Goal: Transaction & Acquisition: Purchase product/service

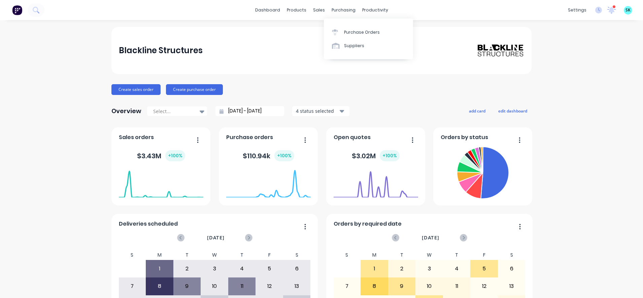
click at [332, 25] on div "Purchase Orders Suppliers" at bounding box center [368, 39] width 89 height 41
click at [334, 33] on icon at bounding box center [334, 33] width 5 height 4
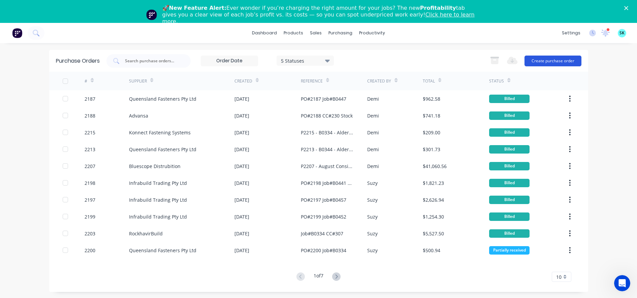
click at [544, 61] on button "Create purchase order" at bounding box center [552, 61] width 57 height 11
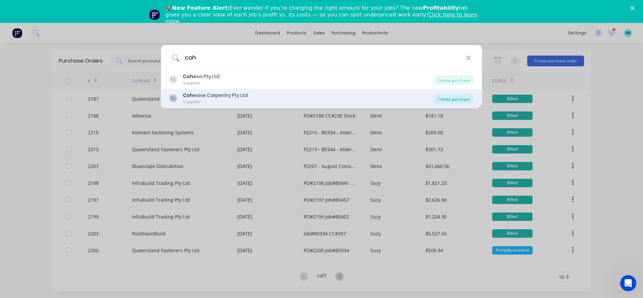
type input "coh"
click at [460, 101] on div "Create purchase" at bounding box center [454, 98] width 40 height 9
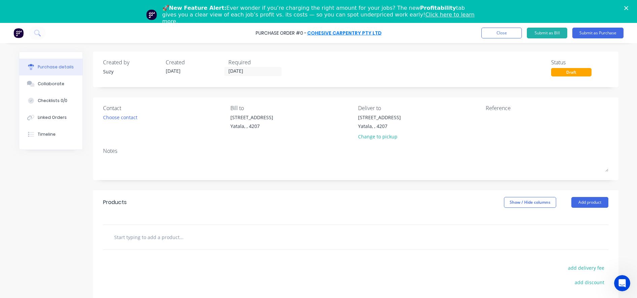
click at [350, 32] on link "Cohesive Carpentry Pty Ltd" at bounding box center [344, 33] width 74 height 7
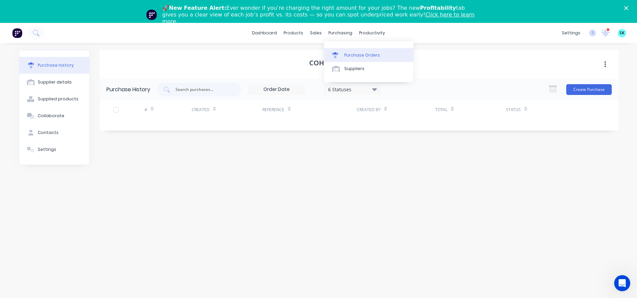
click at [338, 53] on div at bounding box center [337, 55] width 10 height 6
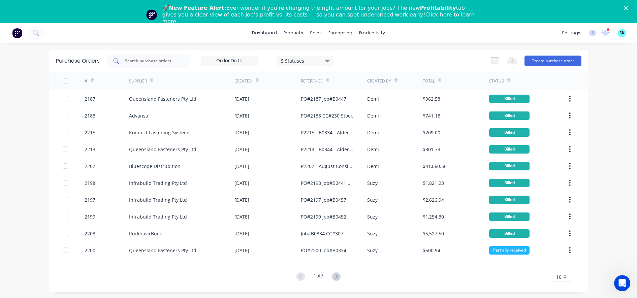
click at [144, 61] on input "text" at bounding box center [152, 61] width 56 height 7
type input "c"
click at [336, 278] on icon at bounding box center [336, 276] width 8 height 8
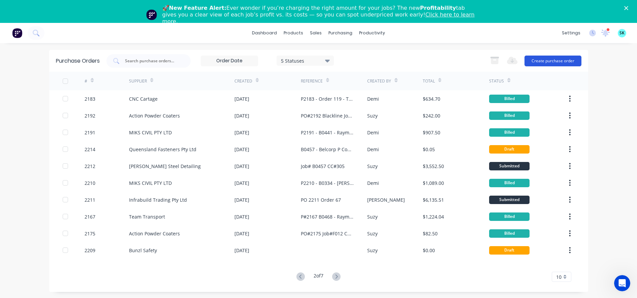
click at [537, 63] on button "Create purchase order" at bounding box center [552, 61] width 57 height 11
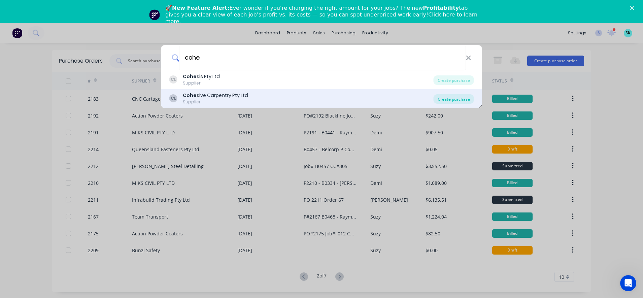
type input "cohe"
click at [449, 103] on div "Create purchase" at bounding box center [454, 98] width 40 height 9
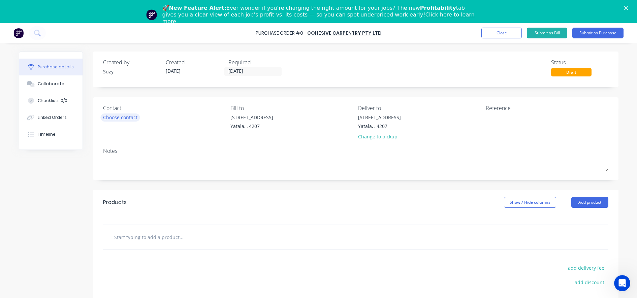
click at [126, 119] on div "Choose contact" at bounding box center [120, 117] width 34 height 7
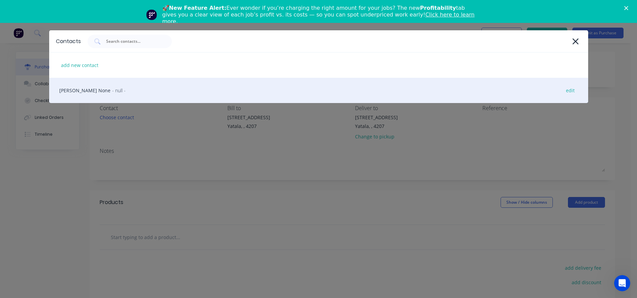
click at [81, 91] on div "Craig None - null - edit" at bounding box center [318, 90] width 539 height 25
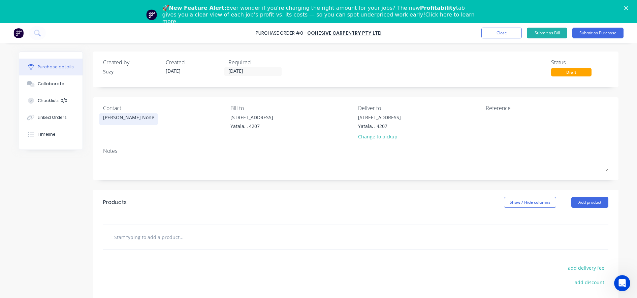
click at [114, 120] on div "Craig None" at bounding box center [128, 117] width 51 height 7
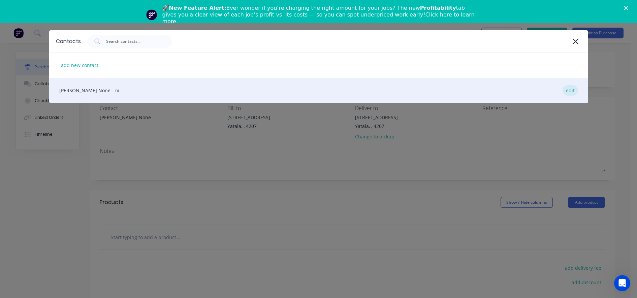
click at [571, 93] on div "edit" at bounding box center [569, 90] width 15 height 10
select select "AU"
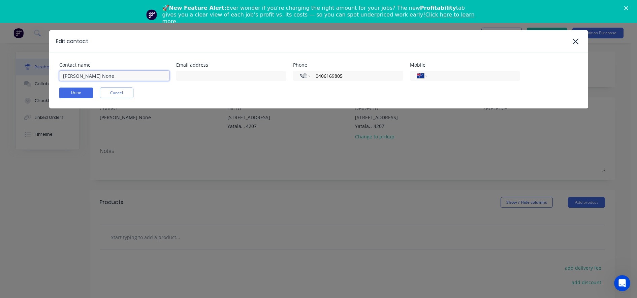
click at [111, 76] on input "Craig None" at bounding box center [114, 76] width 110 height 10
type input "Craig Langton"
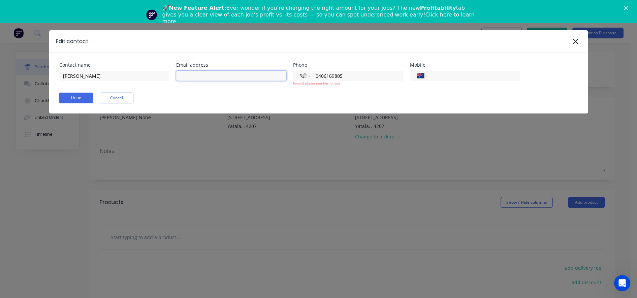
click at [224, 79] on input at bounding box center [231, 76] width 110 height 10
paste input "cohesivecarpentry@gmail.com"
type input "cohesivecarpentry@gmail.com"
click at [215, 93] on div "Done Cancel" at bounding box center [318, 98] width 519 height 11
drag, startPoint x: 365, startPoint y: 74, endPoint x: 287, endPoint y: 74, distance: 78.1
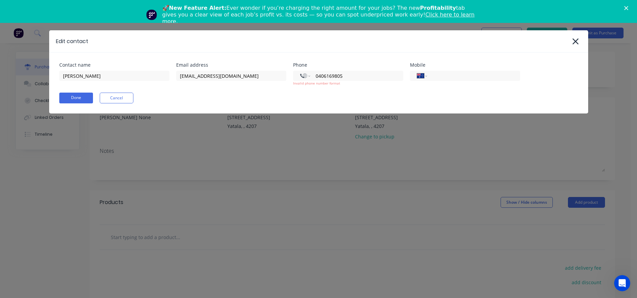
click at [287, 74] on div "Contact name Craig Langton Email address cohesivecarpentry@gmail.com Phone Inte…" at bounding box center [318, 74] width 519 height 23
select select "AU"
click at [342, 97] on div "Done Cancel" at bounding box center [318, 98] width 519 height 11
click at [72, 98] on button "Done" at bounding box center [76, 98] width 34 height 11
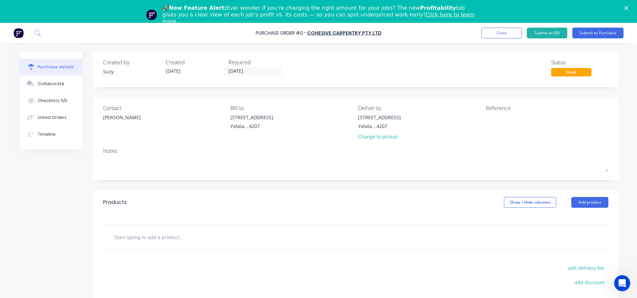
click at [158, 239] on input "text" at bounding box center [181, 236] width 135 height 13
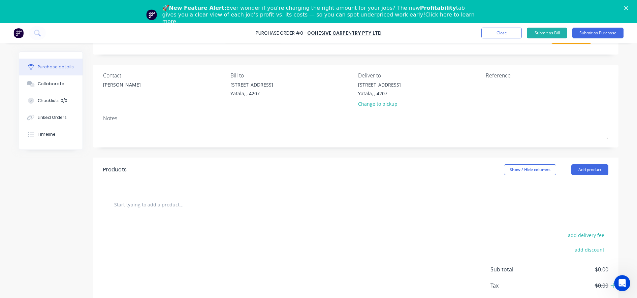
scroll to position [42, 0]
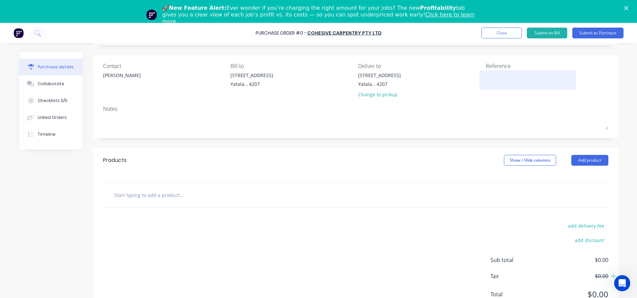
click at [506, 83] on textarea at bounding box center [528, 79] width 84 height 15
click at [131, 194] on input "text" at bounding box center [181, 194] width 135 height 13
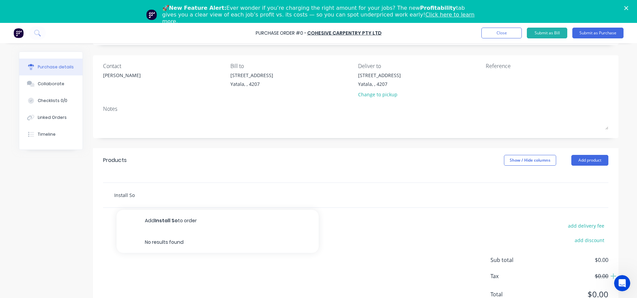
click at [206, 188] on input "Install So" at bounding box center [181, 194] width 135 height 13
paste input "soffit frames and outriggers at Building A entrance"
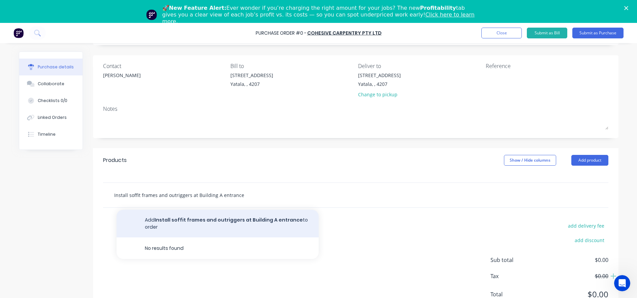
type input "Install soffit frames and outriggers at Building A entrance"
click at [207, 224] on button "Add Install soffit frames and outriggers at Building A entrance to order" at bounding box center [218, 224] width 202 height 28
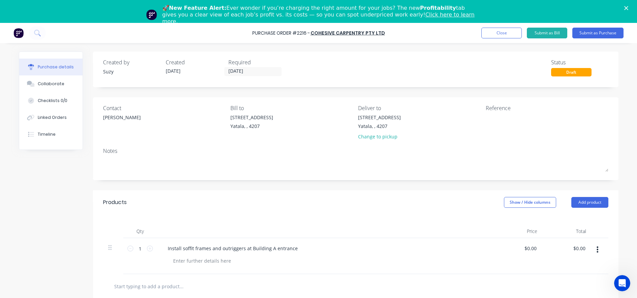
scroll to position [42, 0]
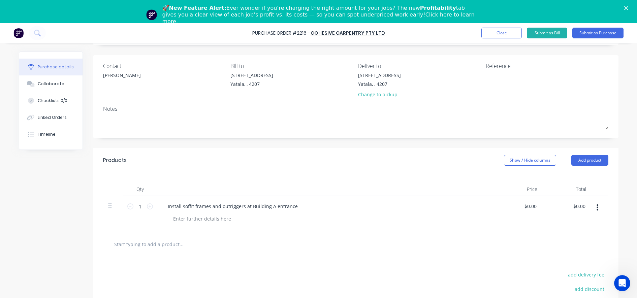
click at [142, 244] on input "text" at bounding box center [181, 243] width 135 height 13
click at [175, 247] on input "text" at bounding box center [181, 243] width 135 height 13
paste input "Remove existing wall and install new frames to accommodate operable wall struct…"
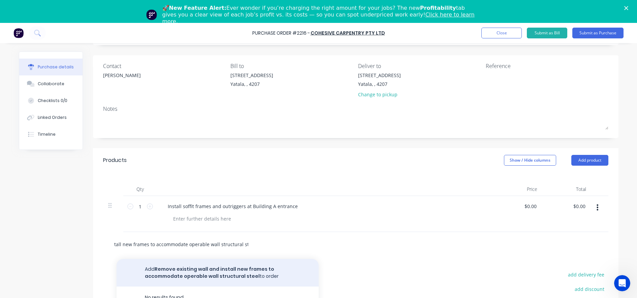
type input "Remove existing wall and install new frames to accommodate operable wall struct…"
click at [228, 266] on button "Add Remove existing wall and install new frames to accommodate operable wall st…" at bounding box center [218, 273] width 202 height 28
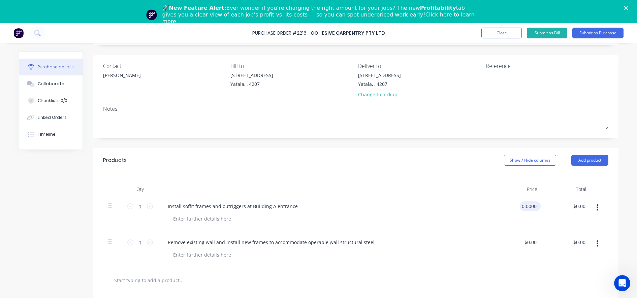
click at [531, 206] on input "0.0000" at bounding box center [529, 206] width 18 height 10
type input "0"
type input "$665.00"
click at [461, 242] on div "Remove existing wall and install new frames to accommodate operable wall struct…" at bounding box center [325, 242] width 326 height 10
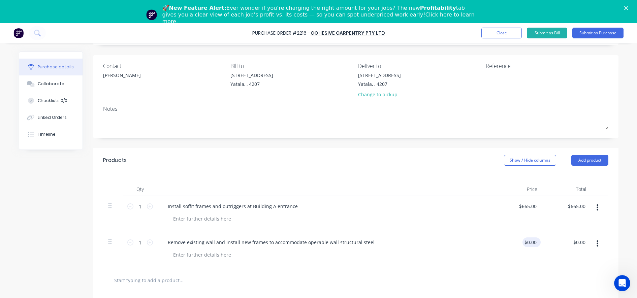
click at [535, 243] on div "$0.00 $0.00" at bounding box center [531, 242] width 18 height 10
click at [533, 243] on input "0.00" at bounding box center [529, 242] width 15 height 10
type input "0"
type input "$665.00"
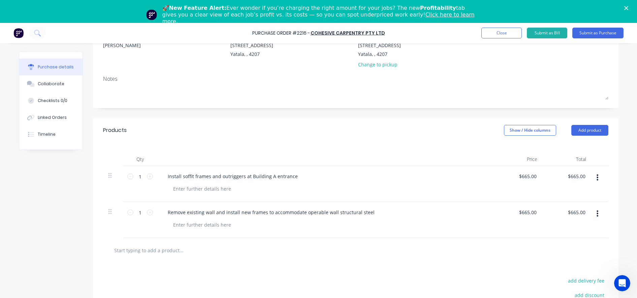
scroll to position [126, 0]
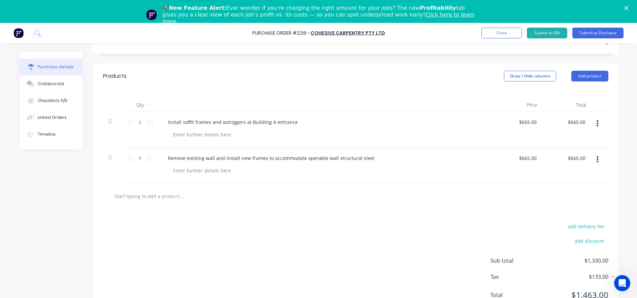
click at [157, 197] on input "text" at bounding box center [181, 195] width 135 height 13
paste input "Replace Joists with missed bathroom step down"
type input "Replace Joists with missed bathroom step down"
click at [227, 222] on div "add delivery fee add discount Sub total $1,330.00 Tax $133.00 Total $1,463.00" at bounding box center [355, 263] width 525 height 111
click at [183, 198] on input "Replace Joists with missed bathroom step down" at bounding box center [181, 195] width 135 height 13
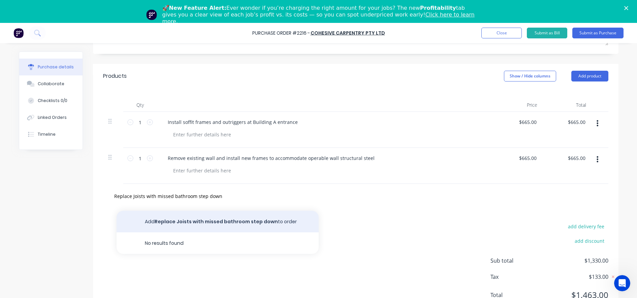
click at [208, 225] on button "Add Replace Joists with missed bathroom step down to order" at bounding box center [218, 222] width 202 height 22
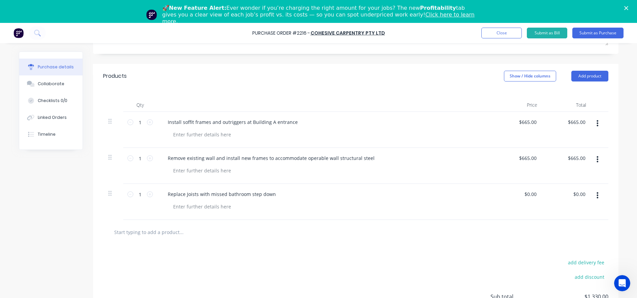
click at [117, 230] on input "text" at bounding box center [181, 231] width 135 height 13
paste input "J7 wind beam assembled incorrectly, remove box sections and reassemble"
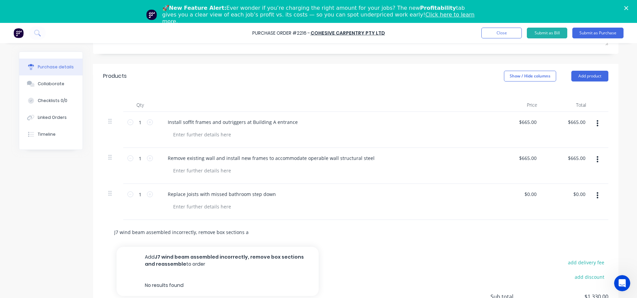
scroll to position [0, 28]
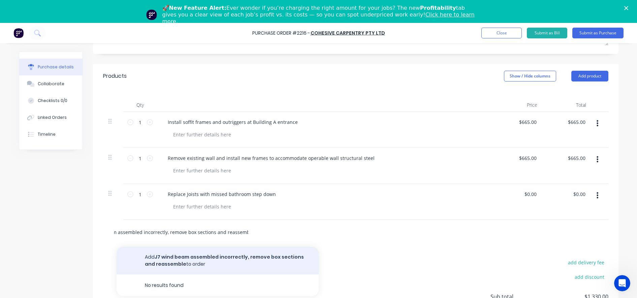
type input "J7 wind beam assembled incorrectly, remove box sections and reassemble"
click at [189, 251] on button "Add J7 wind beam assembled incorrectly, remove box sections and reassemble to o…" at bounding box center [218, 261] width 202 height 28
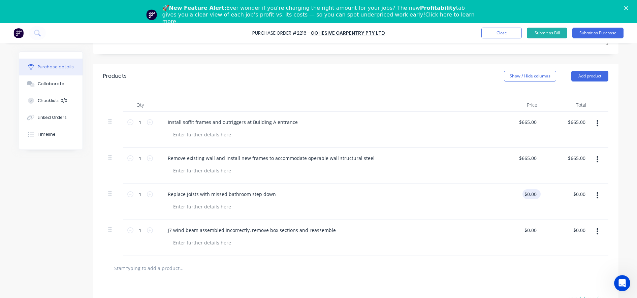
click at [534, 196] on div "$0.00 $0.00" at bounding box center [529, 194] width 15 height 10
click at [537, 194] on div "$0.00 $0.00" at bounding box center [531, 194] width 18 height 10
click at [534, 193] on input "0.00" at bounding box center [529, 194] width 15 height 10
drag, startPoint x: 535, startPoint y: 193, endPoint x: 523, endPoint y: 194, distance: 12.1
click at [523, 194] on div "$0.00 $0.00" at bounding box center [531, 194] width 18 height 10
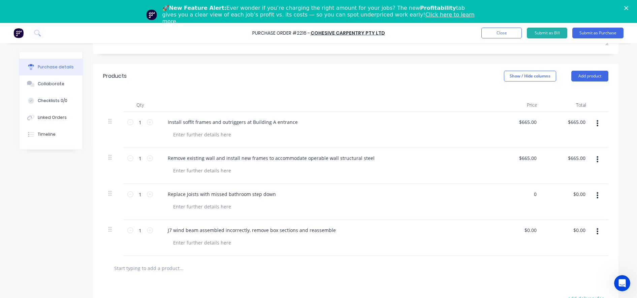
drag, startPoint x: 525, startPoint y: 194, endPoint x: 540, endPoint y: 190, distance: 15.6
click at [540, 190] on div "1 1 Replace Joists with missed bathroom step down 0 0 $0.00 $0.00" at bounding box center [355, 202] width 505 height 36
type input "$190.00"
click at [514, 238] on div "$0.00 $0.00" at bounding box center [518, 238] width 49 height 36
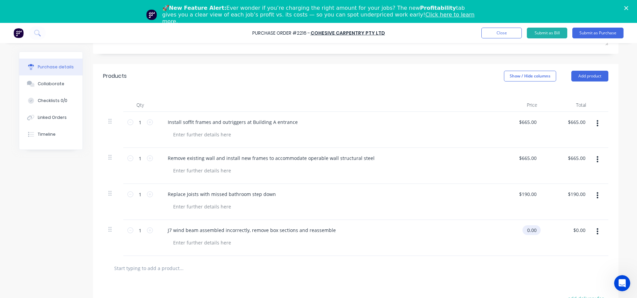
click at [523, 231] on input "0.00" at bounding box center [529, 230] width 15 height 10
type input "$190.00"
click at [502, 278] on div at bounding box center [355, 268] width 505 height 25
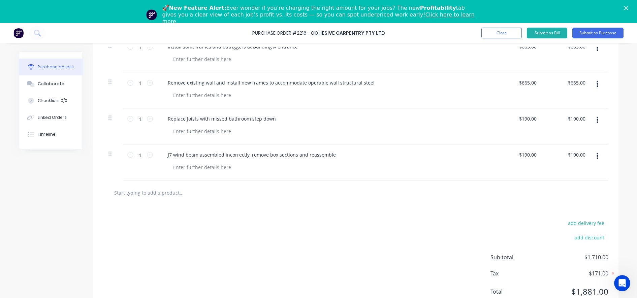
scroll to position [203, 0]
click at [149, 194] on input "text" at bounding box center [181, 190] width 135 height 13
paste input "Alter structural steel joist tabs to allow for bathroom stepdown"
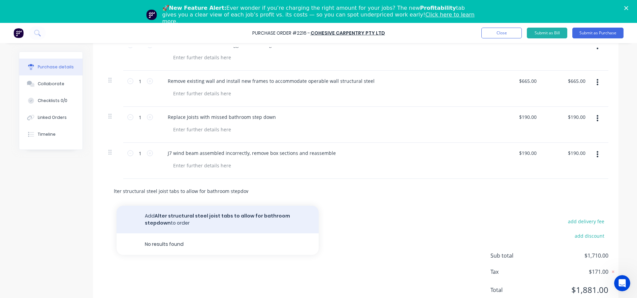
type input "Alter structural steel joist tabs to allow for bathroom stepdown"
click at [163, 219] on button "Add Alter structural steel joist tabs to allow for bathroom stepdown to order" at bounding box center [218, 220] width 202 height 28
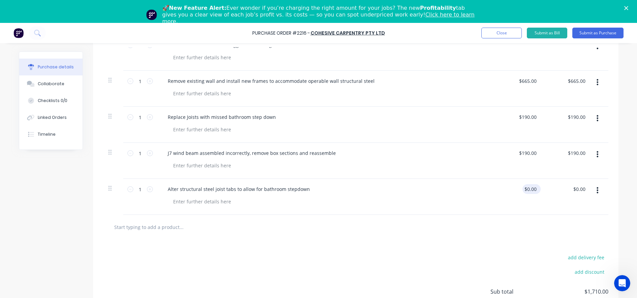
click at [524, 194] on div "$0.00 $0.00" at bounding box center [518, 197] width 49 height 36
click at [525, 190] on input "0.00" at bounding box center [531, 189] width 13 height 10
type input "$142.50"
click at [535, 216] on div at bounding box center [355, 227] width 505 height 25
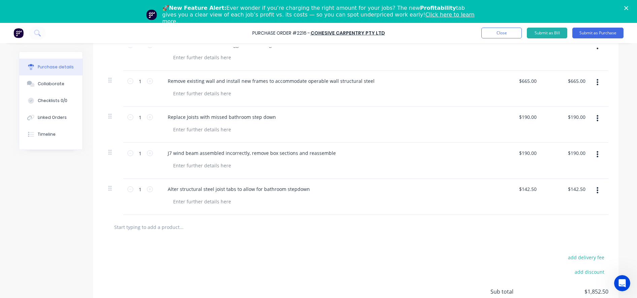
click at [167, 225] on input "text" at bounding box center [181, 226] width 135 height 13
paste input "Re order trusses incorrectly detailed around lift shaft and install"
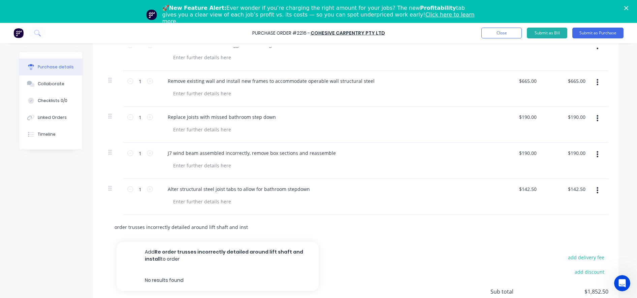
scroll to position [0, 4]
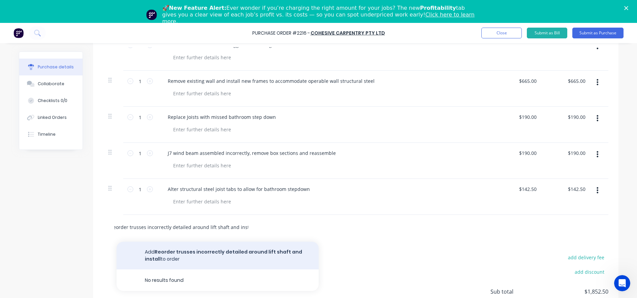
type input "Reorder trusses incorrectly detailed around lift shaft and install"
click at [159, 254] on button "Add Reorder trusses incorrectly detailed around lift shaft and install to order" at bounding box center [218, 256] width 202 height 28
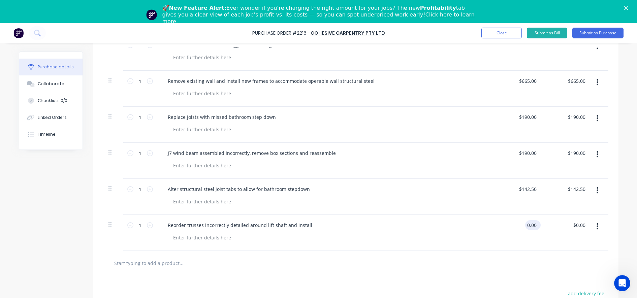
click at [525, 225] on input "0.00" at bounding box center [531, 225] width 13 height 10
type input "$380.00"
click at [514, 250] on div "$380.00 $380.00" at bounding box center [518, 233] width 49 height 36
click at [121, 267] on input "text" at bounding box center [181, 262] width 135 height 13
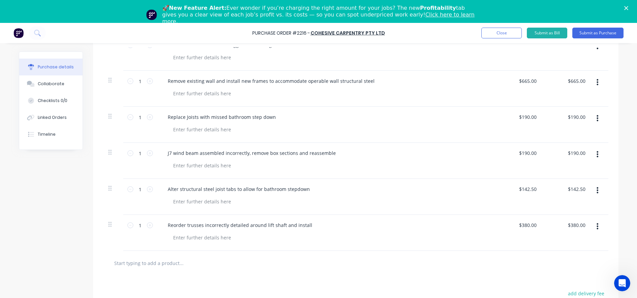
paste input "Install 3 angled brackets to lift shaft PFC connection"
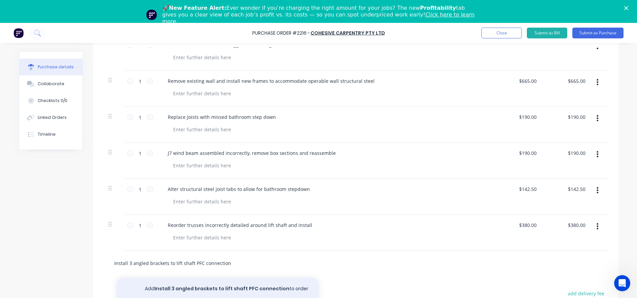
type input "Install 3 angled brackets to lift shaft PFC connection"
click at [158, 292] on button "Add Install 3 angled brackets to lift shaft PFC connection to order" at bounding box center [218, 289] width 202 height 22
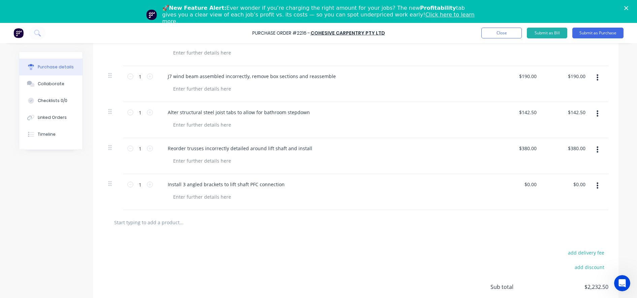
scroll to position [288, 0]
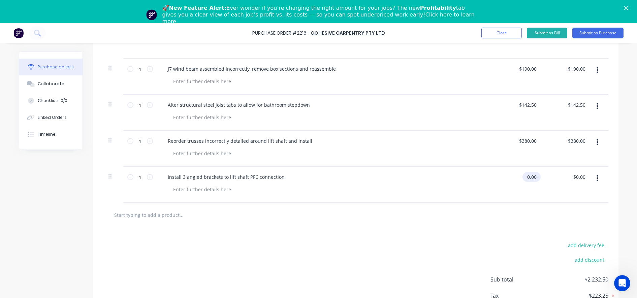
click at [530, 177] on input "0.00" at bounding box center [529, 177] width 15 height 10
type input "0"
type input "$285.00"
click at [522, 219] on div at bounding box center [355, 214] width 494 height 13
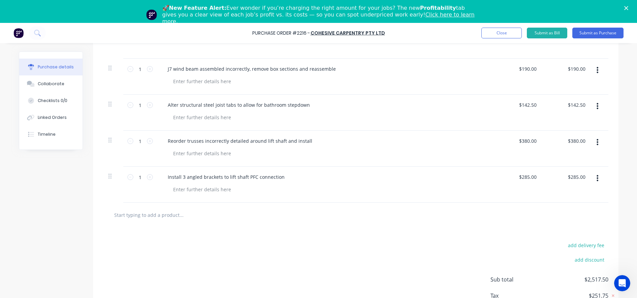
click at [149, 214] on input "text" at bounding box center [181, 214] width 135 height 13
paste input "Alter truss above operable wall to allow for structural steel"
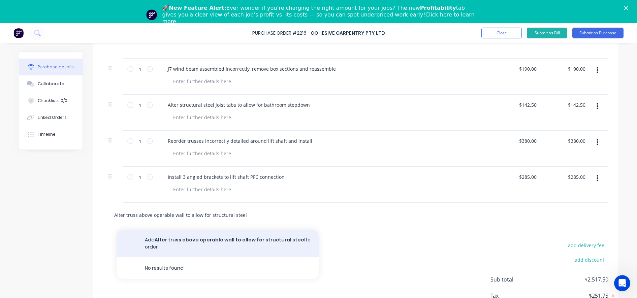
type input "Alter truss above operable wall to allow for structural steel"
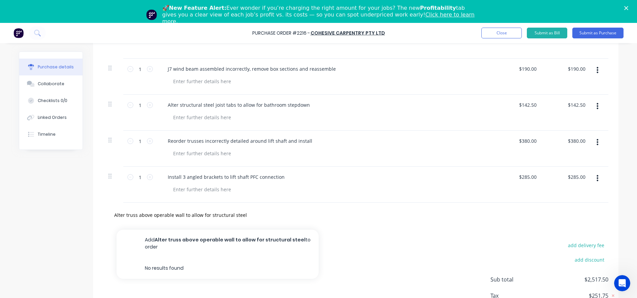
click at [160, 240] on div "add delivery fee add discount Sub total $2,517.50 Tax $251.75 Total $2,769.25" at bounding box center [355, 282] width 525 height 111
click at [176, 213] on input "Alter truss above operable wall to allow for structural steel" at bounding box center [181, 214] width 135 height 13
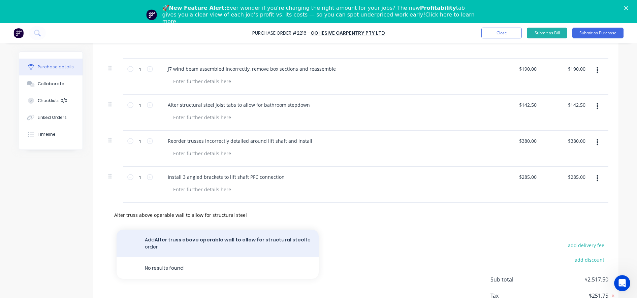
click at [177, 240] on button "Add Alter truss above operable wall to allow for structural steel to order" at bounding box center [218, 244] width 202 height 28
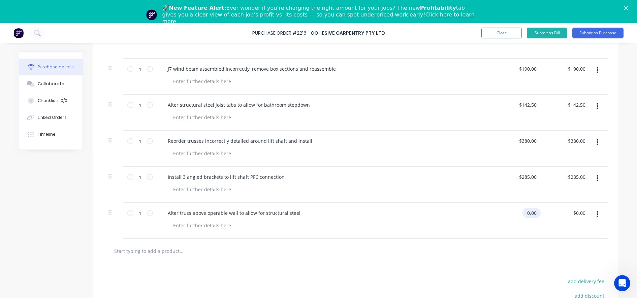
click at [531, 214] on input "0.00" at bounding box center [529, 213] width 15 height 10
type input "0"
type input "$475.00"
click at [530, 237] on div "$475.00 475" at bounding box center [518, 221] width 49 height 36
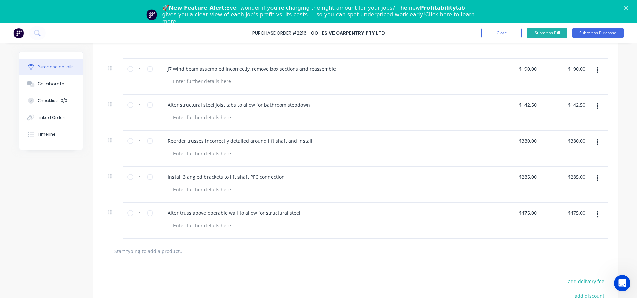
click at [127, 255] on input "text" at bounding box center [181, 250] width 135 height 13
paste input "create pockets in frame for steel posts supporting concrete entry bridge, also …"
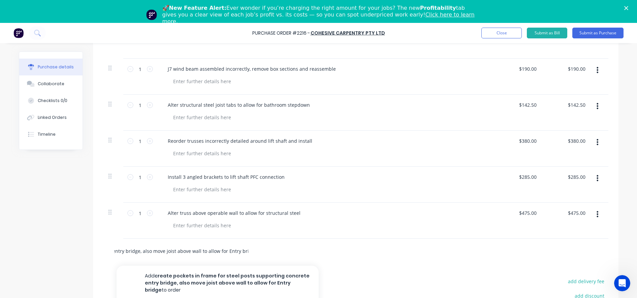
type input "create pockets in frame for steel posts supporting concrete entry bridge, also …"
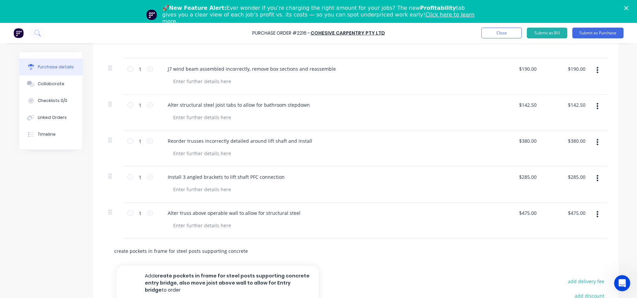
click at [156, 251] on input "create pockets in frame for steel posts supporting concrete entry bridge, also …" at bounding box center [181, 250] width 135 height 13
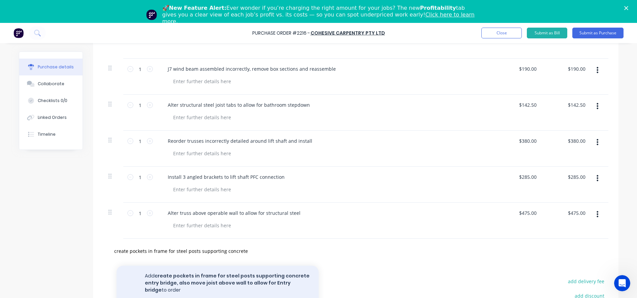
click at [160, 282] on button "Add create pockets in frame for steel posts supporting concrete entry bridge, a…" at bounding box center [218, 283] width 202 height 35
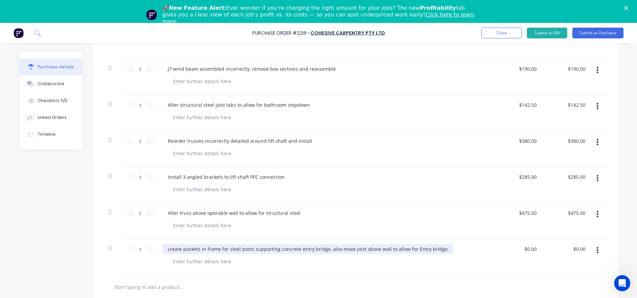
click at [169, 250] on div "create pockets in frame for steel posts supporting concrete entry bridge, also …" at bounding box center [307, 249] width 291 height 10
click at [209, 281] on input "text" at bounding box center [181, 286] width 135 height 13
click at [327, 248] on div "Create pockets in frame for steel posts supporting concrete entry bridge, also …" at bounding box center [307, 249] width 291 height 10
click at [334, 258] on div at bounding box center [328, 262] width 321 height 10
click at [332, 245] on div "Create pockets in frame for steel posts supporting concrete entry bridge, Also …" at bounding box center [308, 249] width 292 height 10
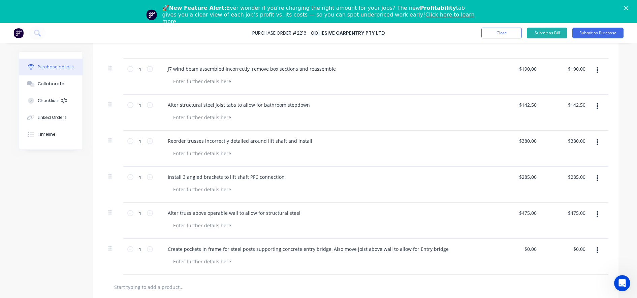
click at [333, 266] on div at bounding box center [328, 262] width 321 height 10
click at [166, 290] on input "text" at bounding box center [181, 286] width 135 height 13
paste input "modify frame L303 to allow for structural steel post"
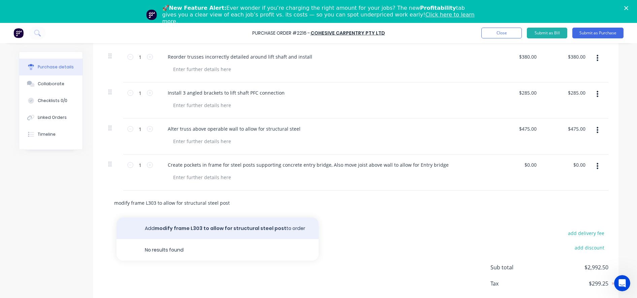
type input "modify frame L303 to allow for structural steel post"
click at [202, 229] on button "Add modify frame L303 to allow for structural steel post to order" at bounding box center [218, 229] width 202 height 22
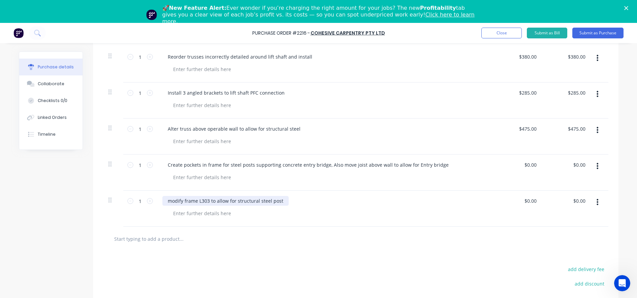
click at [175, 202] on div "modify frame L303 to allow for structural steel post" at bounding box center [225, 201] width 126 height 10
click at [167, 201] on div "modify frame L303 to allow for structural steel post" at bounding box center [225, 201] width 126 height 10
click at [493, 270] on div "add delivery fee" at bounding box center [549, 269] width 118 height 9
click at [532, 162] on input "0.00" at bounding box center [529, 165] width 15 height 10
drag, startPoint x: 531, startPoint y: 165, endPoint x: 512, endPoint y: 165, distance: 19.2
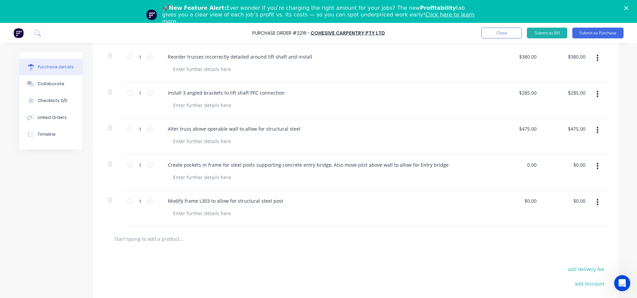
click at [512, 165] on div "0.00 0.00" at bounding box center [518, 173] width 49 height 36
type input "$475.00"
click at [532, 222] on div "$0.00 $0.00" at bounding box center [518, 209] width 49 height 36
click at [533, 204] on div "$0.00 $0.00" at bounding box center [529, 201] width 15 height 10
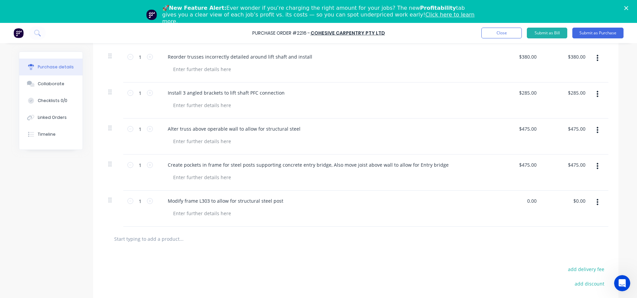
drag, startPoint x: 534, startPoint y: 201, endPoint x: 516, endPoint y: 202, distance: 18.2
click at [516, 202] on div "0.00 0.00" at bounding box center [518, 209] width 49 height 36
type input "$142.50"
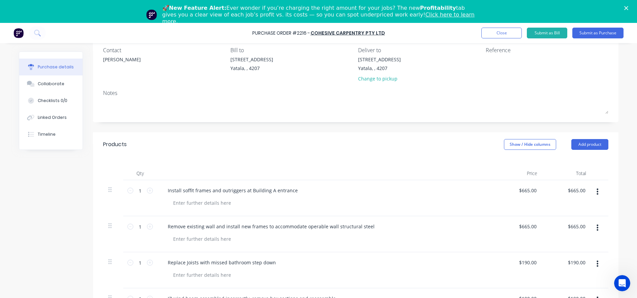
scroll to position [0, 0]
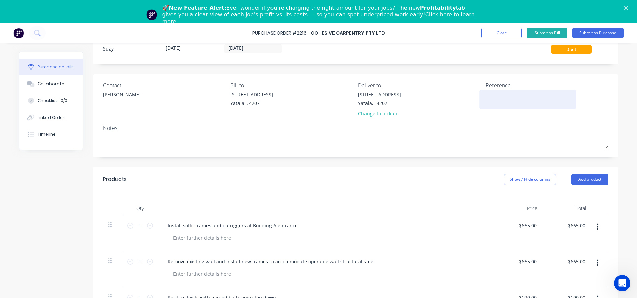
click at [490, 108] on div at bounding box center [528, 99] width 84 height 17
click at [496, 100] on textarea at bounding box center [528, 98] width 84 height 15
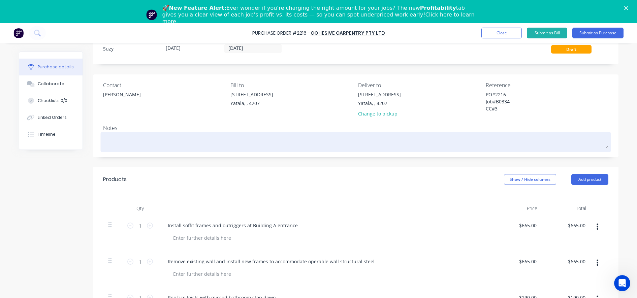
type textarea "PO#2216 Job#B0334 CC#30"
type textarea "x"
type textarea "PO#2216 Job#B0334 CC#307"
type textarea "x"
type textarea "PO#2216 Job#B0334 CC#307"
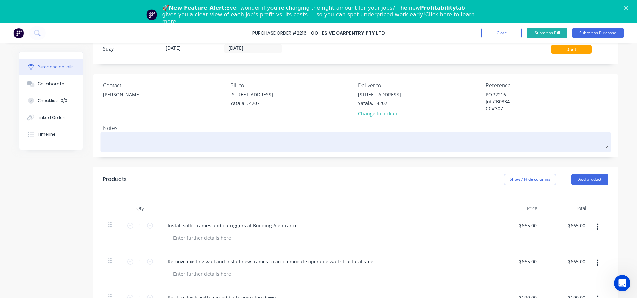
click at [361, 143] on textarea at bounding box center [355, 141] width 505 height 15
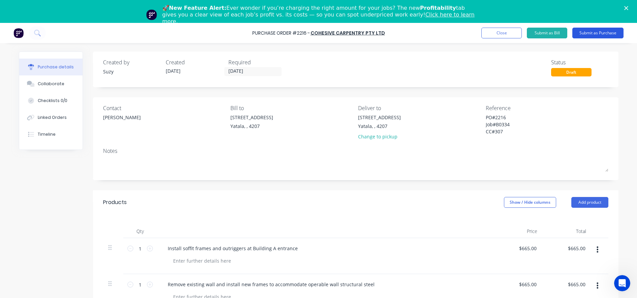
click at [597, 32] on button "Submit as Purchase" at bounding box center [597, 33] width 51 height 11
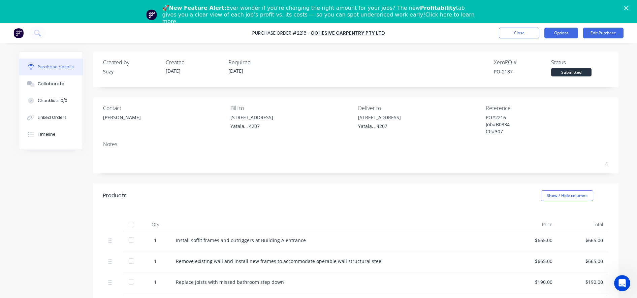
click at [560, 32] on button "Options" at bounding box center [561, 33] width 34 height 11
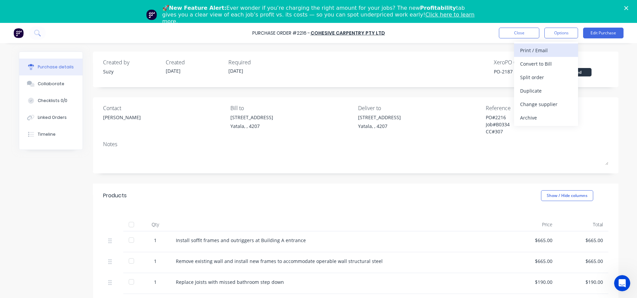
click at [539, 51] on div "Print / Email" at bounding box center [546, 50] width 52 height 10
click at [519, 64] on button "With pricing" at bounding box center [546, 63] width 64 height 13
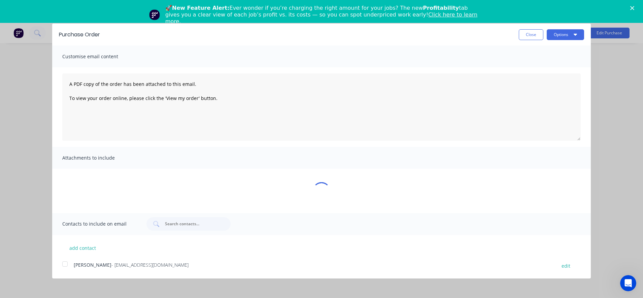
type textarea "x"
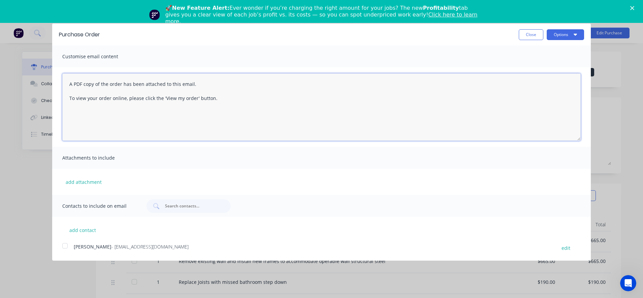
drag, startPoint x: 234, startPoint y: 107, endPoint x: 64, endPoint y: 85, distance: 171.5
click at [64, 85] on textarea "A PDF copy of the order has been attached to this email. To view your order onl…" at bounding box center [321, 106] width 519 height 67
type textarea "Good"
type textarea "x"
type textarea "Good morning Craig, Please find attached PO#"
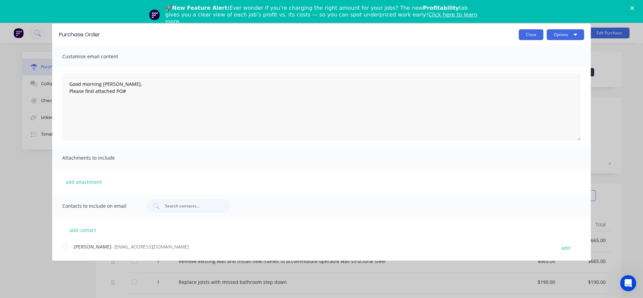
click at [519, 30] on button "Close" at bounding box center [531, 34] width 25 height 11
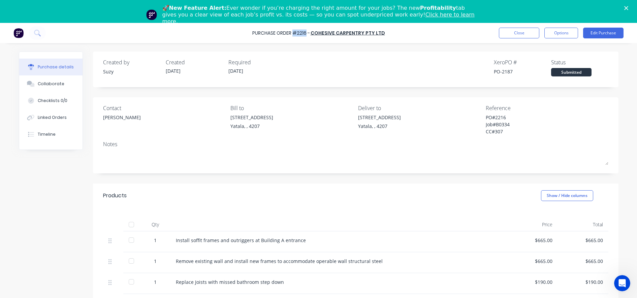
drag, startPoint x: 307, startPoint y: 33, endPoint x: 296, endPoint y: 36, distance: 12.0
click at [296, 36] on div "Purchase Order #2216 -" at bounding box center [281, 33] width 58 height 7
copy div "#2216"
click at [554, 32] on button "Options" at bounding box center [561, 33] width 34 height 11
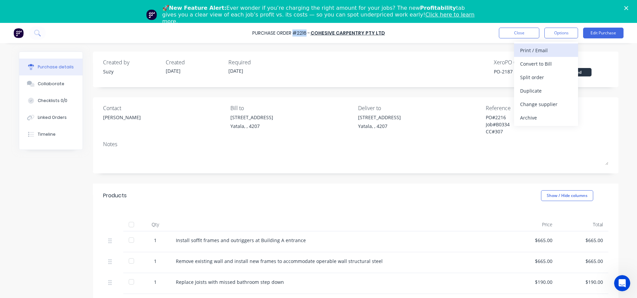
click at [526, 54] on div "Print / Email" at bounding box center [546, 50] width 52 height 10
click at [550, 65] on div "With pricing" at bounding box center [546, 64] width 52 height 10
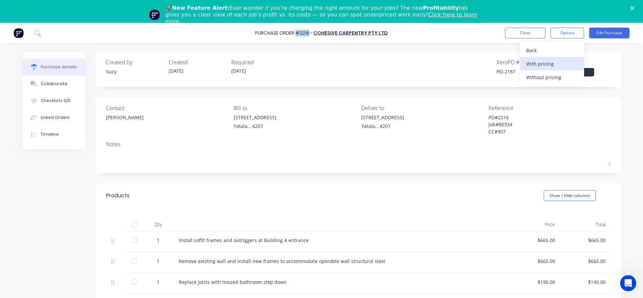
type textarea "x"
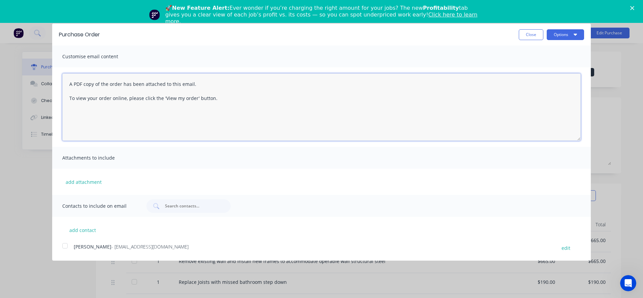
drag, startPoint x: 235, startPoint y: 114, endPoint x: 35, endPoint y: 51, distance: 209.8
click at [35, 51] on div "Purchase Order Close Options Customise email content A PDF copy of the order ha…" at bounding box center [321, 149] width 643 height 298
paste textarea "#2216"
click at [126, 93] on textarea "Good morning Craig, Please find attached PO##2216" at bounding box center [321, 106] width 519 height 67
click at [164, 95] on textarea "Good morning Craig, Please find attached PO#2216" at bounding box center [321, 106] width 519 height 67
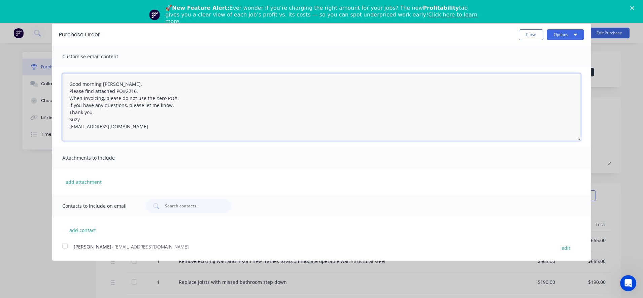
click at [62, 245] on div at bounding box center [64, 245] width 13 height 13
type textarea "Good morning Craig, Please find attached PO#2216. When Invoicing, please do not…"
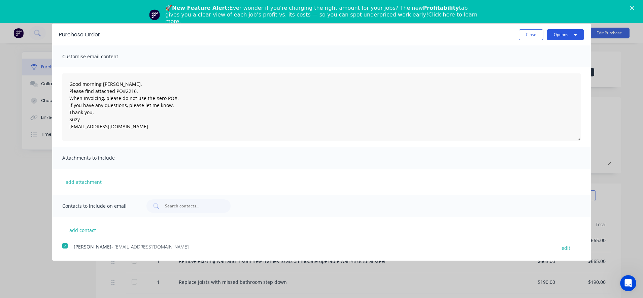
click at [558, 36] on button "Options" at bounding box center [565, 34] width 37 height 11
click at [552, 65] on div "Email" at bounding box center [552, 65] width 52 height 10
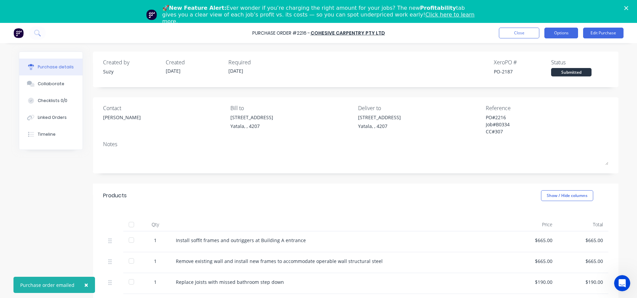
click at [570, 32] on button "Options" at bounding box center [561, 33] width 34 height 11
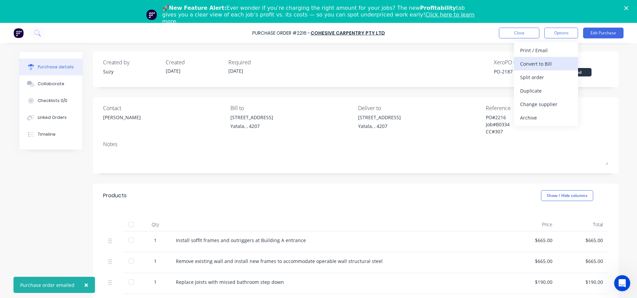
click at [556, 60] on div "Convert to Bill" at bounding box center [546, 64] width 52 height 10
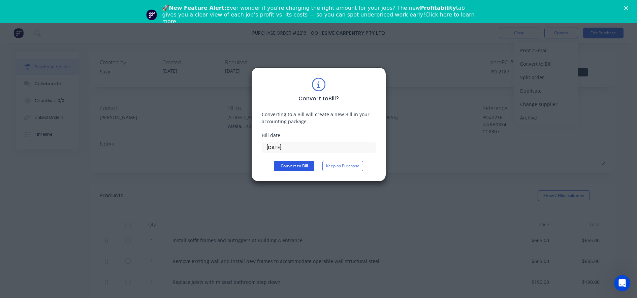
click at [301, 162] on button "Convert to Bill" at bounding box center [294, 166] width 40 height 10
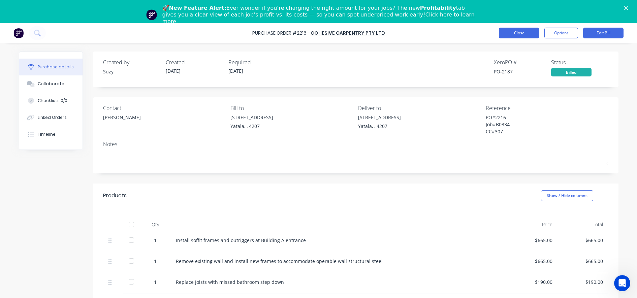
type textarea "x"
click at [506, 34] on button "Close" at bounding box center [519, 33] width 40 height 11
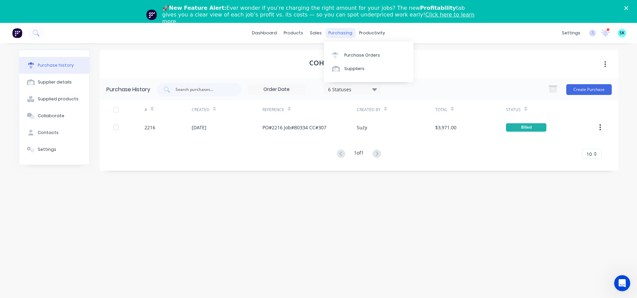
click at [336, 32] on div "purchasing" at bounding box center [340, 33] width 31 height 10
click at [343, 51] on link "Purchase Orders" at bounding box center [368, 54] width 89 height 13
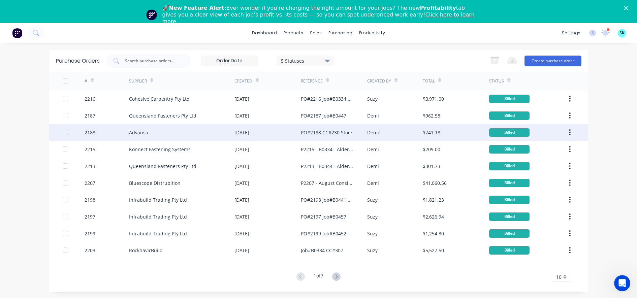
click at [187, 137] on div "Advansa" at bounding box center [181, 132] width 105 height 17
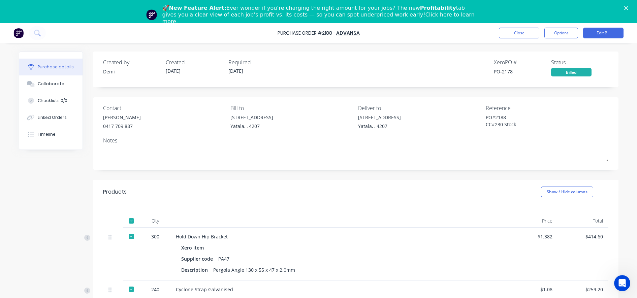
type textarea "x"
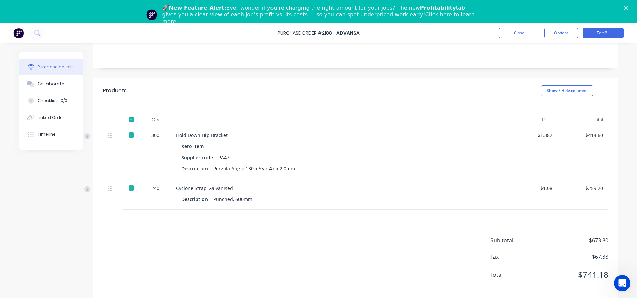
scroll to position [23, 0]
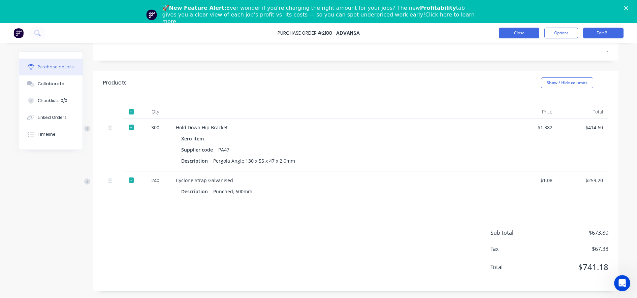
click at [505, 34] on button "Close" at bounding box center [519, 33] width 40 height 11
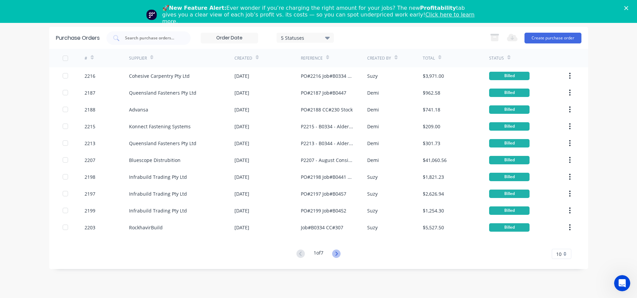
click at [338, 252] on icon at bounding box center [336, 254] width 8 height 8
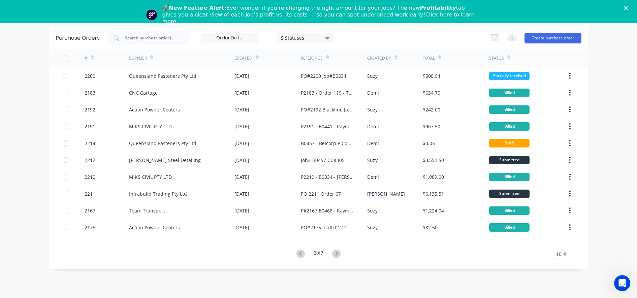
click at [561, 248] on div "# Supplier Created Reference Created By Total Status 2200 Queensland Fasteners …" at bounding box center [318, 154] width 539 height 210
click at [561, 256] on div "10" at bounding box center [562, 254] width 20 height 10
click at [564, 241] on div "35" at bounding box center [561, 243] width 19 height 12
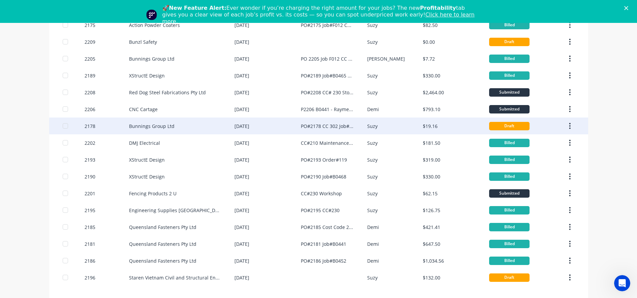
scroll to position [399, 0]
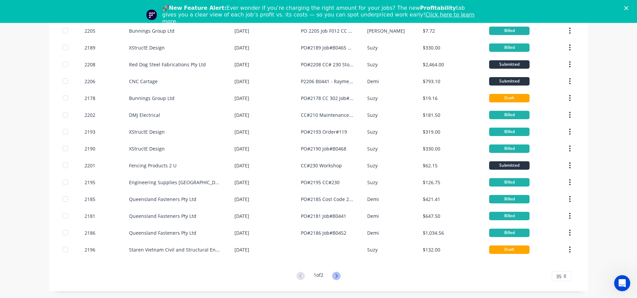
click at [337, 276] on icon at bounding box center [336, 276] width 8 height 8
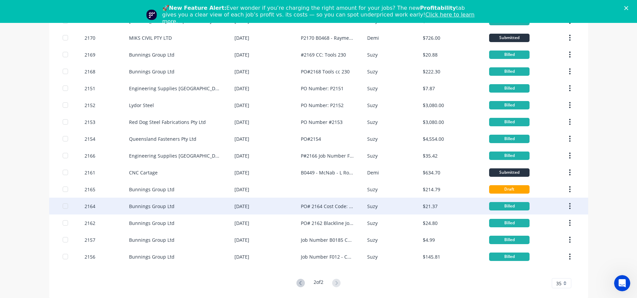
scroll to position [315, 0]
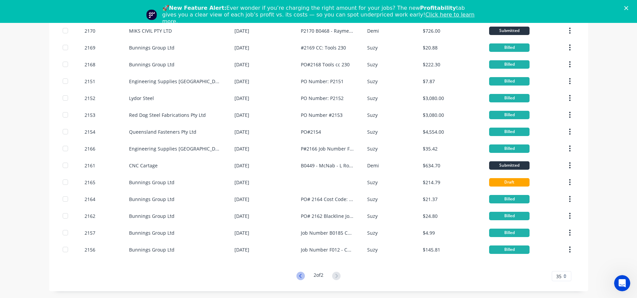
click at [297, 276] on icon at bounding box center [300, 276] width 8 height 8
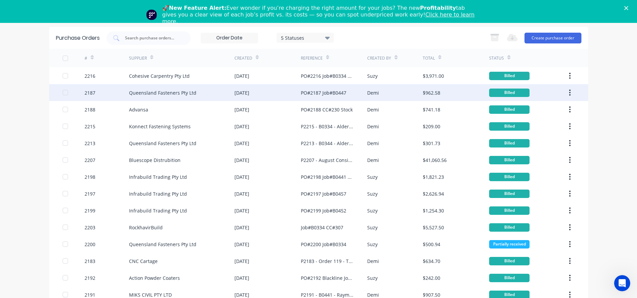
scroll to position [0, 0]
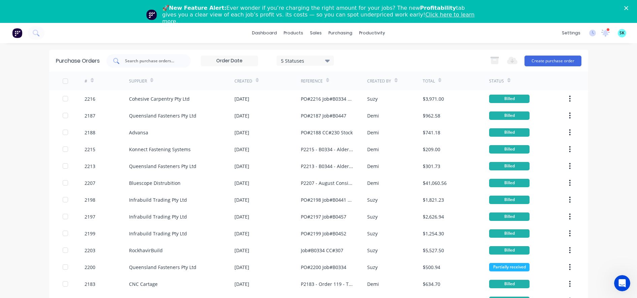
click at [150, 64] on input "text" at bounding box center [152, 61] width 56 height 7
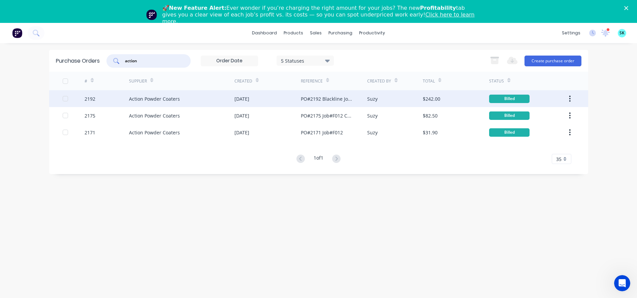
type input "action"
click at [328, 98] on div "PO#2192 Blackline Job#F012" at bounding box center [327, 98] width 53 height 7
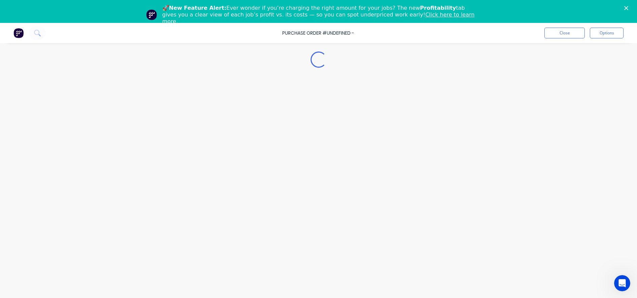
type textarea "x"
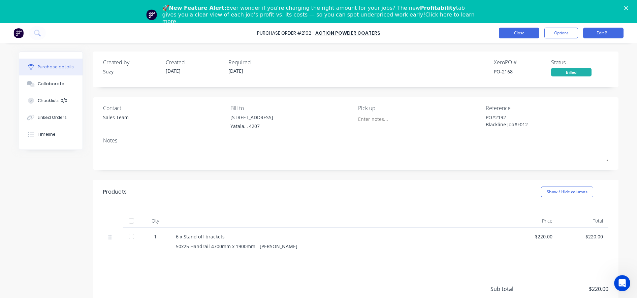
click at [509, 35] on button "Close" at bounding box center [519, 33] width 40 height 11
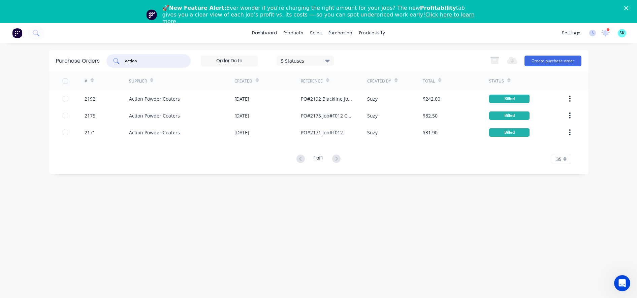
drag, startPoint x: 150, startPoint y: 63, endPoint x: 118, endPoint y: 65, distance: 32.4
click at [118, 65] on div "action" at bounding box center [148, 60] width 84 height 13
type input "engineering"
click at [532, 61] on button "Create purchase order" at bounding box center [552, 61] width 57 height 11
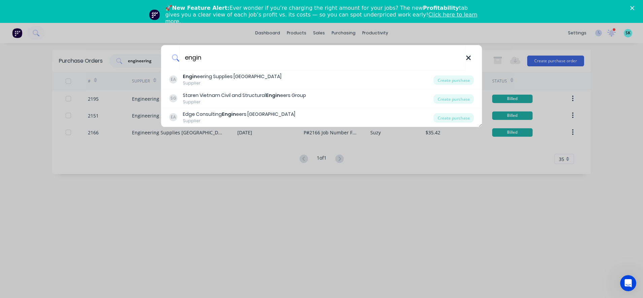
type input "engin"
click at [469, 57] on icon at bounding box center [468, 57] width 5 height 7
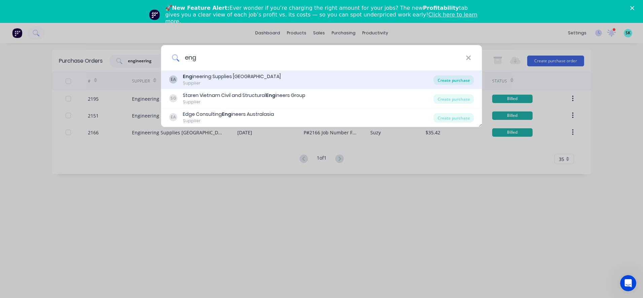
type input "eng"
click at [450, 80] on div "Create purchase" at bounding box center [454, 79] width 40 height 9
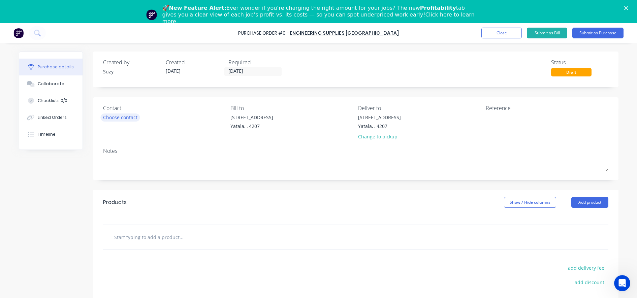
click at [115, 120] on div "Choose contact" at bounding box center [120, 117] width 34 height 7
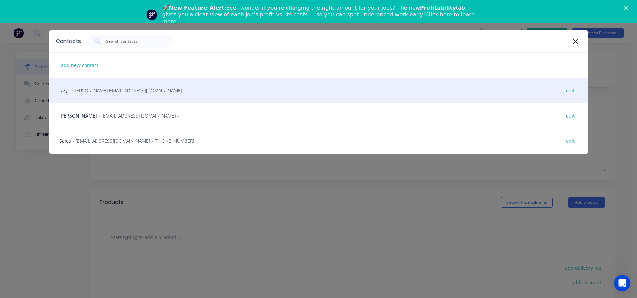
click at [433, 87] on div "Izzy - i.khan@blacklinesteel.com.au - edit" at bounding box center [318, 90] width 539 height 25
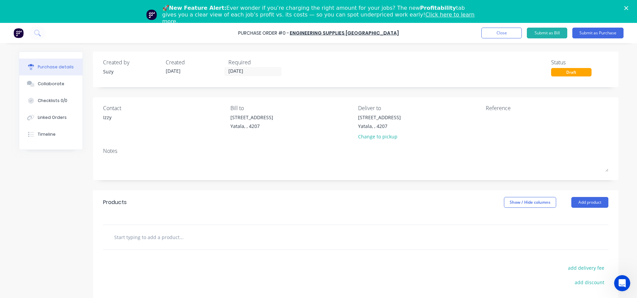
click at [145, 154] on div "Notes" at bounding box center [355, 151] width 505 height 8
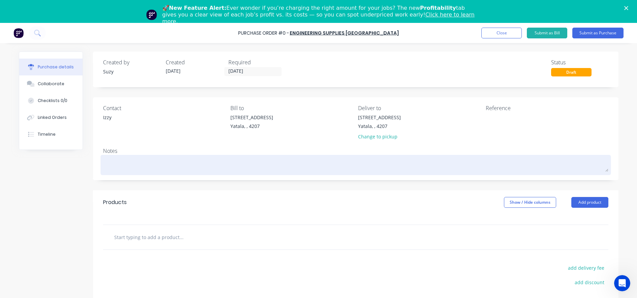
click at [144, 159] on textarea at bounding box center [355, 164] width 505 height 15
type textarea "P"
type textarea "x"
type textarea "Pr"
type textarea "x"
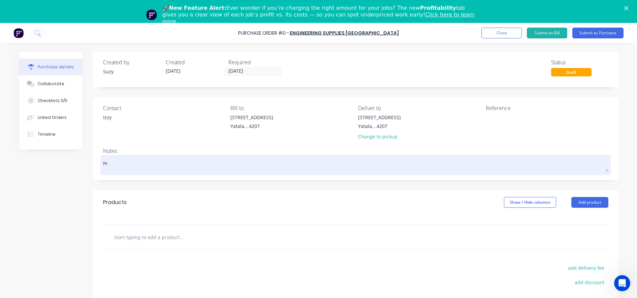
type textarea "Pro"
type textarea "x"
type textarea "Prod"
type textarea "x"
type textarea "Produ"
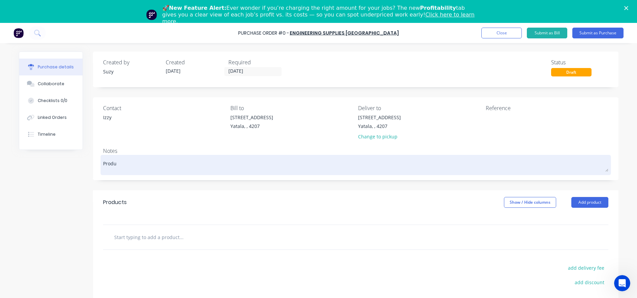
type textarea "x"
type textarea "Produc"
type textarea "x"
type textarea "Product"
type textarea "x"
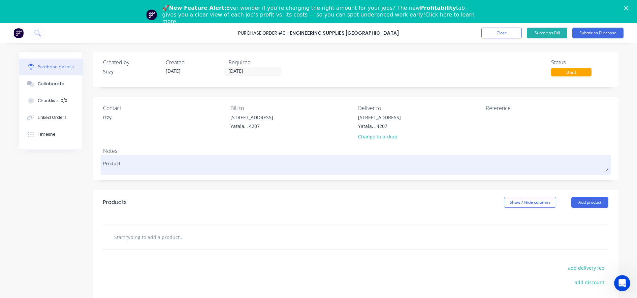
type textarea "Products"
type textarea "x"
type textarea "Products"
type textarea "x"
type textarea "Products p"
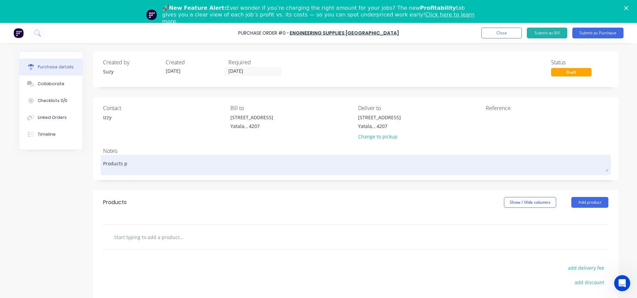
type textarea "x"
type textarea "Products pi"
type textarea "x"
type textarea "Products pic"
type textarea "x"
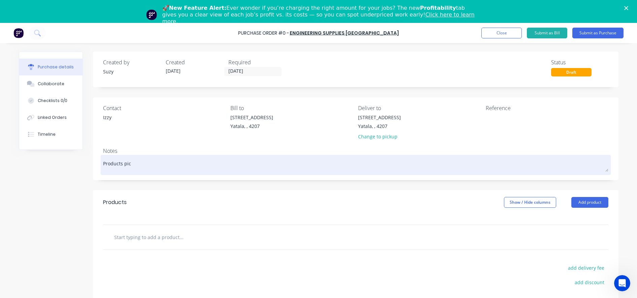
type textarea "Products pick"
type textarea "x"
type textarea "Products picke"
type textarea "x"
type textarea "Products picked"
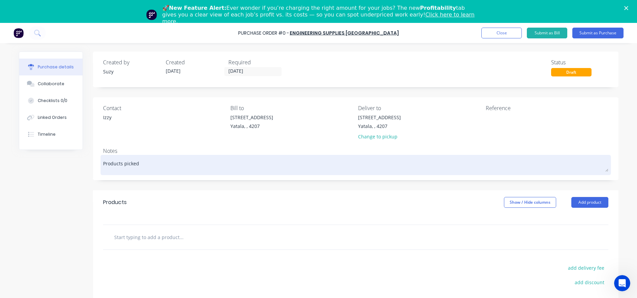
type textarea "x"
type textarea "Products picked"
type textarea "x"
type textarea "Products picked u"
type textarea "x"
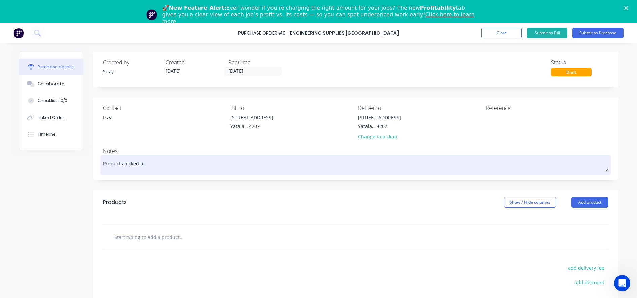
type textarea "Products picked u["
type textarea "x"
type textarea "Products picked u["
type textarea "x"
type textarea "Products picked u["
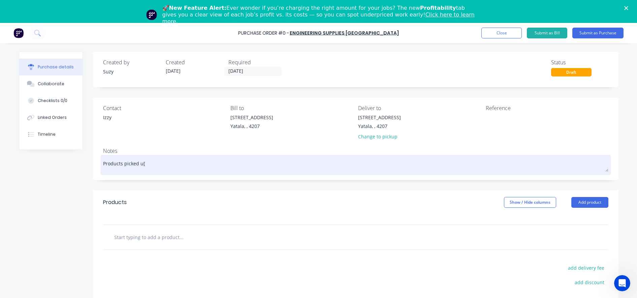
type textarea "x"
type textarea "Products picked u"
type textarea "x"
type textarea "Products picked up"
type textarea "x"
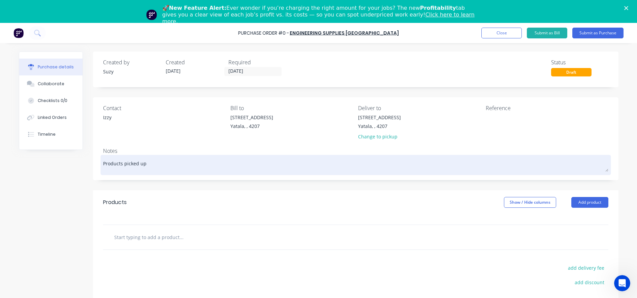
type textarea "Products picked up"
type textarea "x"
type textarea "Products picked up a"
type textarea "x"
type textarea "Products picked up an"
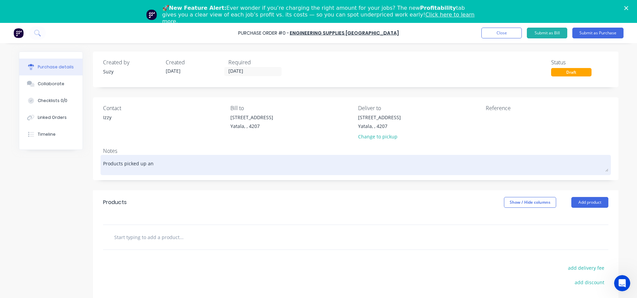
type textarea "x"
type textarea "Products picked up and"
type textarea "x"
type textarea "Products picked up and"
type textarea "x"
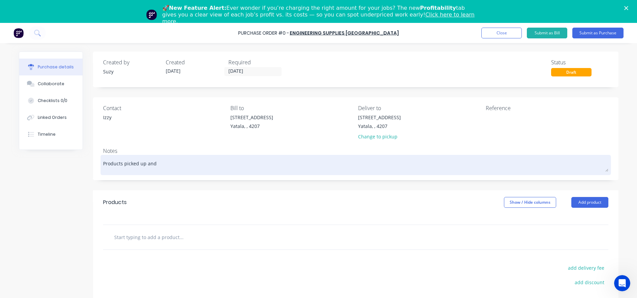
type textarea "Products picked up and p"
type textarea "x"
type textarea "Products picked up and pa"
type textarea "x"
type textarea "Products picked up and pai"
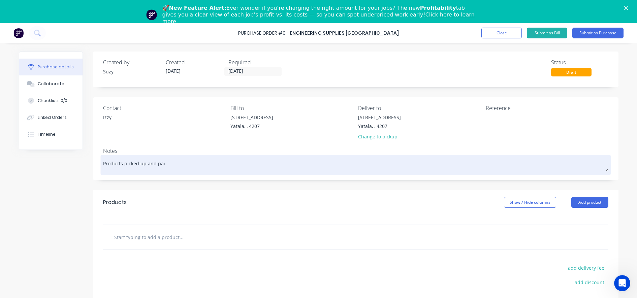
type textarea "x"
type textarea "Products picked up and paid"
type textarea "x"
type textarea "Products picked up and paid"
type textarea "x"
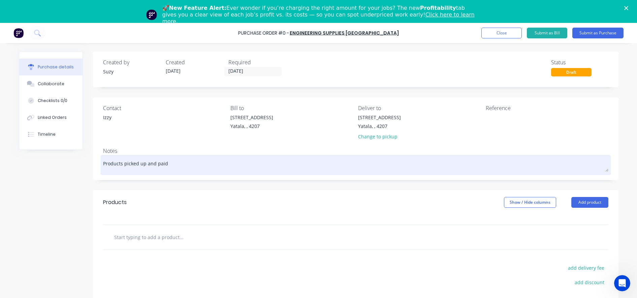
type textarea "Products picked up and paid f"
type textarea "x"
type textarea "Products picked up and paid fo"
type textarea "x"
type textarea "Products picked up and paid for"
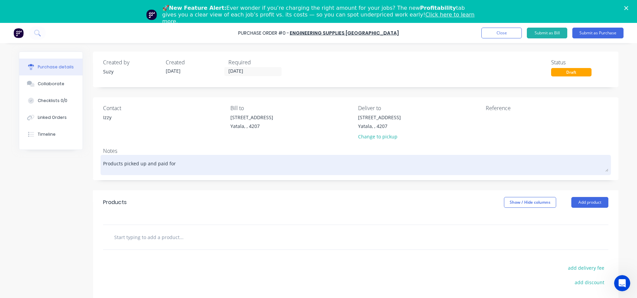
type textarea "x"
type textarea "Products picked up and paid for"
type textarea "x"
type textarea "Products picked up and paid for i"
type textarea "x"
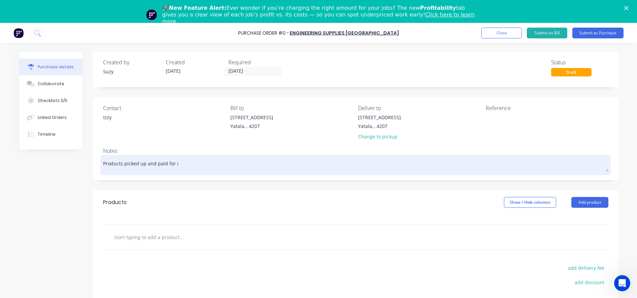
type textarea "Products picked up and paid for"
type textarea "x"
type textarea "Products picked up and paid for w"
type textarea "x"
type textarea "Products picked up and paid for wut"
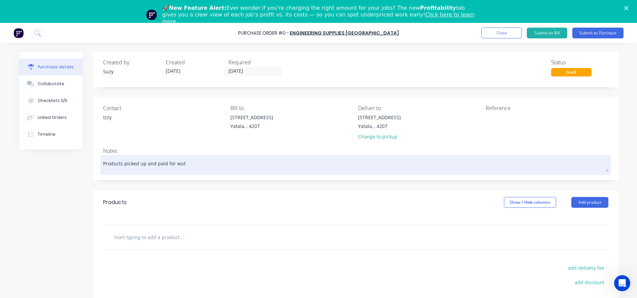
type textarea "x"
type textarea "Products picked up and paid for wu"
type textarea "x"
type textarea "Products picked up and paid for w"
type textarea "x"
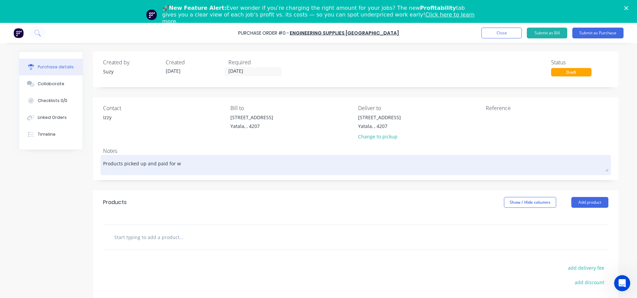
type textarea "Products picked up and paid for wi"
type textarea "x"
type textarea "Products picked up and paid for wit"
type textarea "x"
type textarea "Products picked up and paid for with"
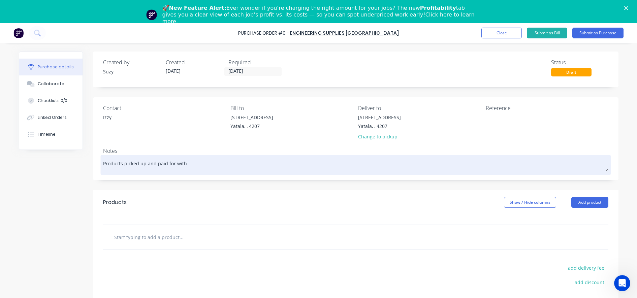
type textarea "x"
type textarea "Products picked up and paid for with"
type textarea "x"
type textarea "Products picked up and paid for with C"
type textarea "x"
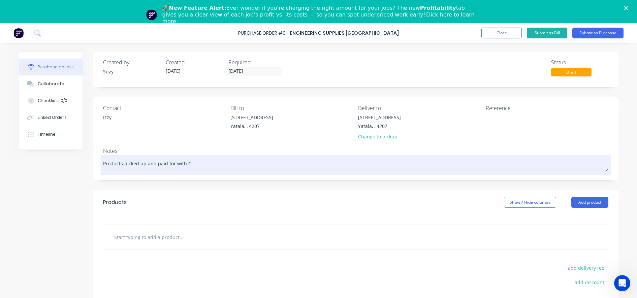
type textarea "Products picked up and paid for with Cr"
type textarea "x"
type textarea "Products picked up and paid for with Cre"
type textarea "x"
type textarea "Products picked up and paid for with Cred"
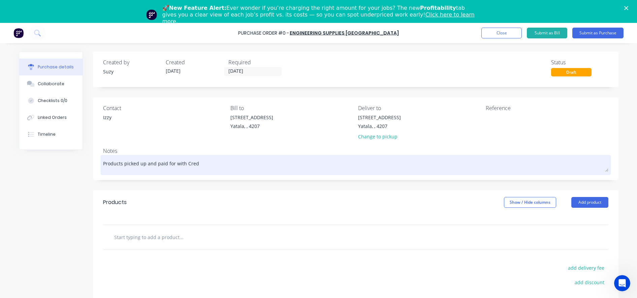
type textarea "x"
type textarea "Products picked up and paid for with Credi"
type textarea "x"
type textarea "Products picked up and paid for with Credit"
type textarea "x"
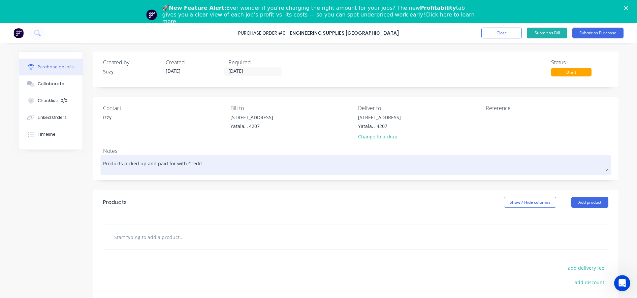
type textarea "Products picked up and paid for with Credit"
type textarea "x"
type textarea "Products picked up and paid for with Credit C"
type textarea "x"
type textarea "Products picked up and paid for with Credit Ca"
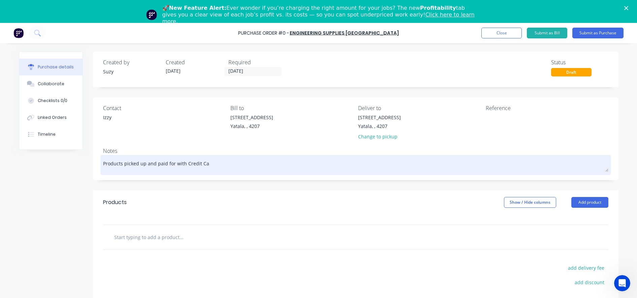
type textarea "x"
type textarea "Products picked up and paid for with Credit Car"
type textarea "x"
type textarea "Products picked up and paid for with Credit Card"
type textarea "x"
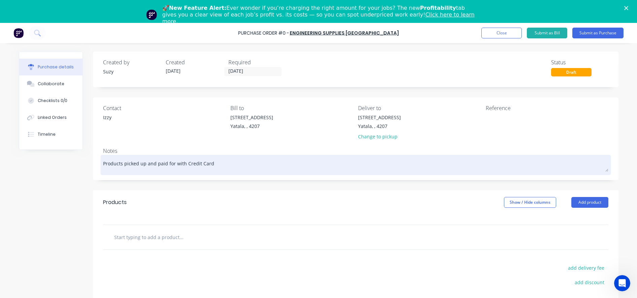
type textarea "Products picked up and paid for with Credit Card"
type textarea "x"
type textarea "Products picked up and paid for with Credit Card b"
type textarea "x"
type textarea "Products picked up and paid for with Credit Card by"
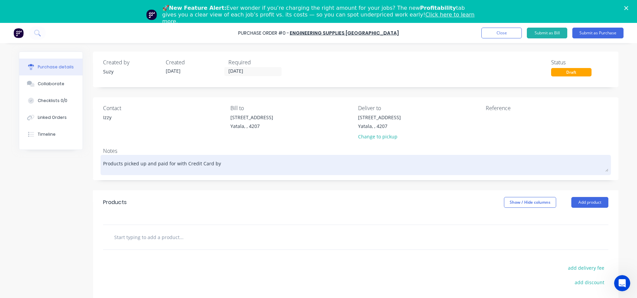
type textarea "x"
type textarea "Products picked up and paid for with Credit Card by"
type textarea "x"
type textarea "Products picked up and paid for with Credit Card by I"
type textarea "x"
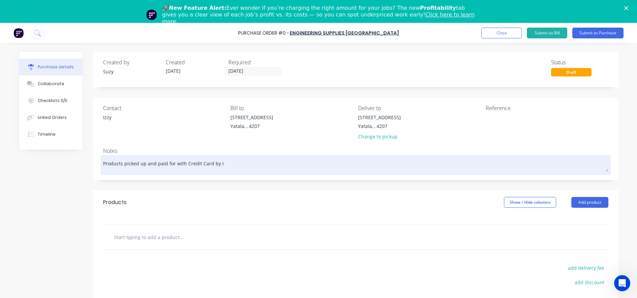
type textarea "Products picked up and paid for with Credit Card by Iz"
type textarea "x"
type textarea "Products picked up and paid for with Credit Card by Izz"
type textarea "x"
type textarea "Products picked up and paid for with Credit Card by Izzy"
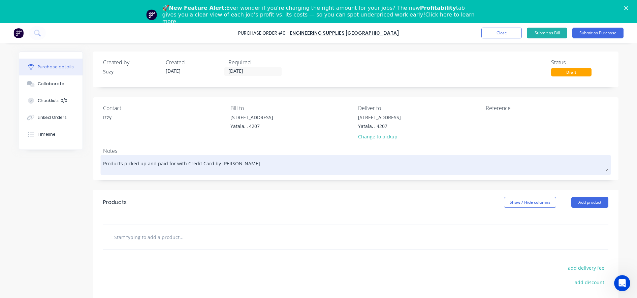
type textarea "x"
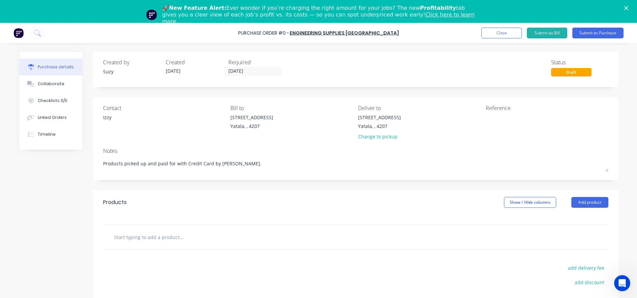
type textarea "Products picked up and paid for with Credit Card by Izzy."
type textarea "x"
type textarea "Products picked up and paid for with Credit Card by Izzy."
click at [151, 241] on input "text" at bounding box center [181, 236] width 135 height 13
click at [132, 234] on input "text" at bounding box center [181, 236] width 135 height 13
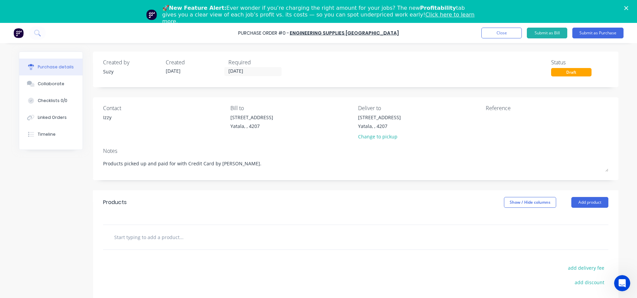
paste input "T535624 - TIG FILLER WIRE 5356 ALUMINIUM 5% MAGNESIUM 2.4MM (5KG PACK) *"
type textarea "x"
type input "T535624 - TIG FILLER WIRE 5356 ALUMINIUM 5% MAGNESIUM 2.4MM (5KG PACK) *"
type textarea "x"
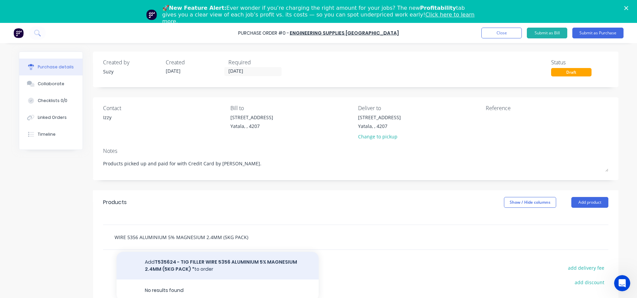
type input "T535624 - TIG FILLER WIRE 5356 ALUMINIUM 5% MAGNESIUM 2.4MM (5KG PACK) *"
click at [232, 258] on button "Add T535624 - TIG FILLER WIRE 5356 ALUMINIUM 5% MAGNESIUM 2.4MM (5KG PACK) * to…" at bounding box center [218, 266] width 202 height 28
type textarea "x"
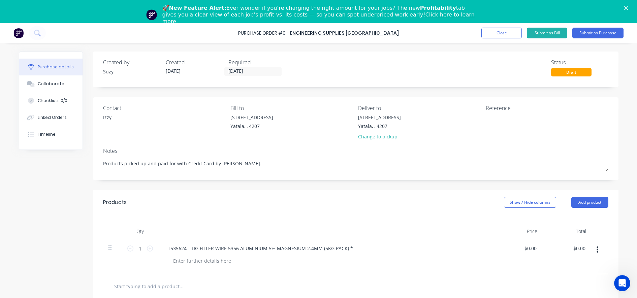
scroll to position [0, 0]
click at [538, 251] on div "$0.00 $0.00" at bounding box center [518, 256] width 49 height 36
type textarea "x"
type input "0.0000"
click at [533, 248] on input "0.0000" at bounding box center [529, 248] width 18 height 10
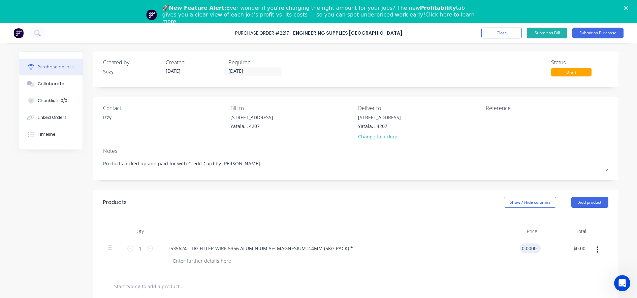
type textarea "x"
drag, startPoint x: 534, startPoint y: 247, endPoint x: 511, endPoint y: 248, distance: 23.6
click at [511, 248] on div "0.0000 0.0000" at bounding box center [518, 256] width 49 height 36
type input "24.75"
type textarea "x"
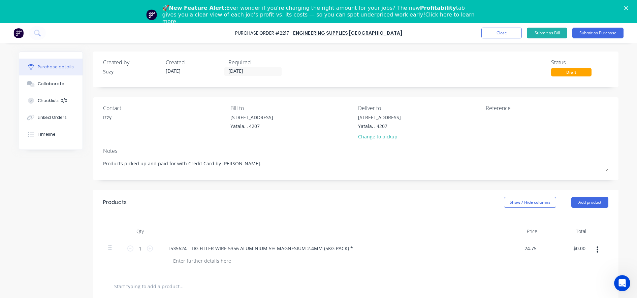
type input "$24.75"
click at [496, 274] on div at bounding box center [355, 286] width 505 height 25
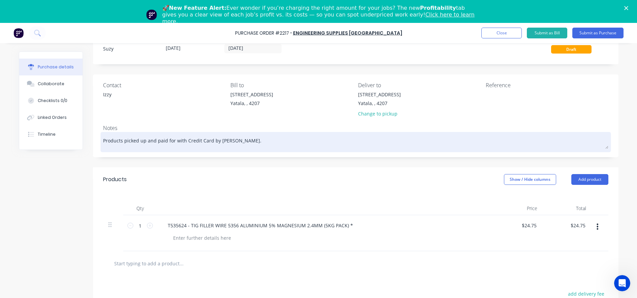
click at [253, 143] on textarea "Products picked up and paid for with Credit Card by Izzy." at bounding box center [355, 141] width 505 height 15
type textarea "x"
type textarea "Products picked up and paid for with Credit Card by Izzy."
type textarea "x"
type textarea "Products picked up and paid for with Credit Card by Izzy. 2"
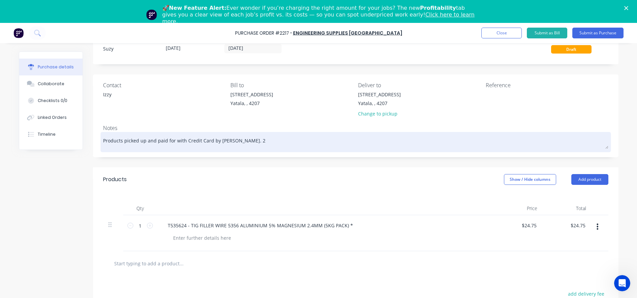
type textarea "x"
type textarea "Products picked up and paid for with Credit Card by Izzy. 28"
type textarea "x"
type textarea "Products picked up and paid for with Credit Card by Izzy. 28/"
type textarea "x"
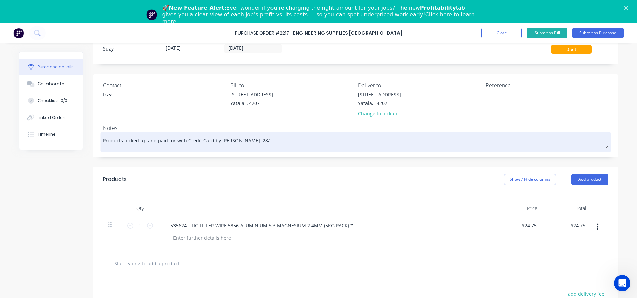
type textarea "Products picked up and paid for with Credit Card by Izzy. 28/0"
type textarea "x"
type textarea "Products picked up and paid for with Credit Card by Izzy. 28/08"
type textarea "x"
type textarea "Products picked up and paid for with Credit Card by Izzy. 28/08/"
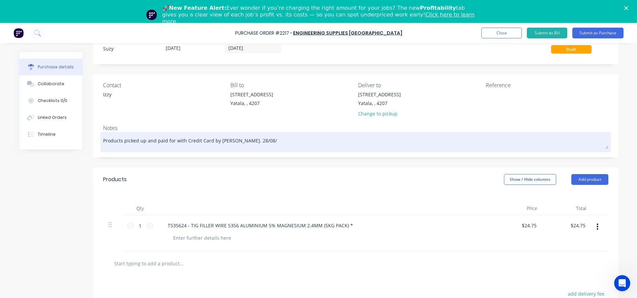
type textarea "x"
type textarea "Products picked up and paid for with Credit Card by Izzy. 28/08/2"
type textarea "x"
type textarea "Products picked up and paid for with Credit Card by Izzy. 28/08/202"
type textarea "x"
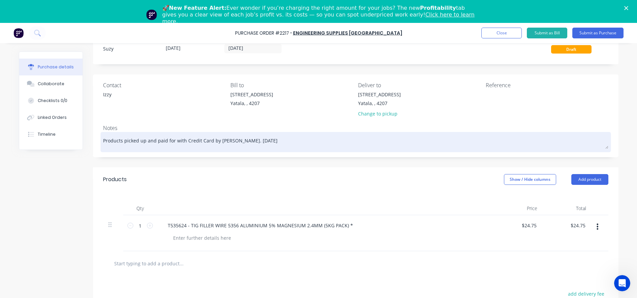
type textarea "Products picked up and paid for with Credit Card by Izzy. 28/08/20255"
type textarea "x"
type textarea "Products picked up and paid for with Credit Card by Izzy. 28/08/202558"
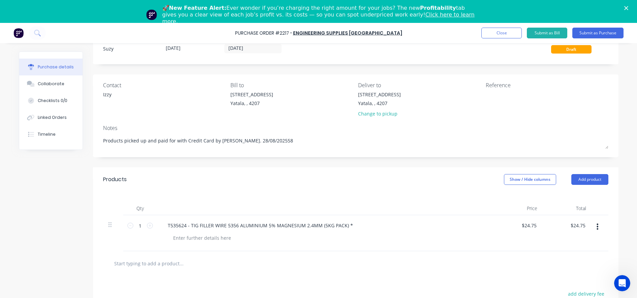
type textarea "x"
type textarea "Products picked up and paid for with Credit Card by Izzy. 28/08/20255"
type textarea "x"
type textarea "Products picked up and paid for with Credit Card by Izzy. 28/08/2025"
type textarea "x"
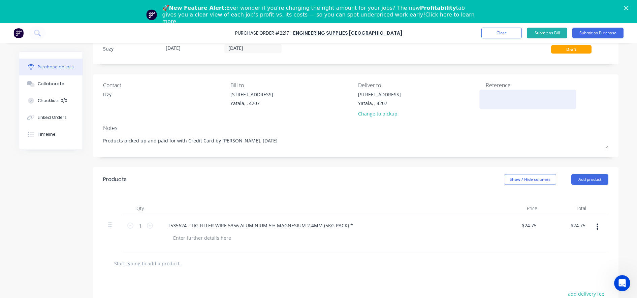
type textarea "Products picked up and paid for with Credit Card by Izzy. 28/08/2025"
click at [516, 104] on textarea at bounding box center [528, 98] width 84 height 15
type textarea "PO#2217 Job#"
type textarea "x"
type textarea "PO#2217 Job#"
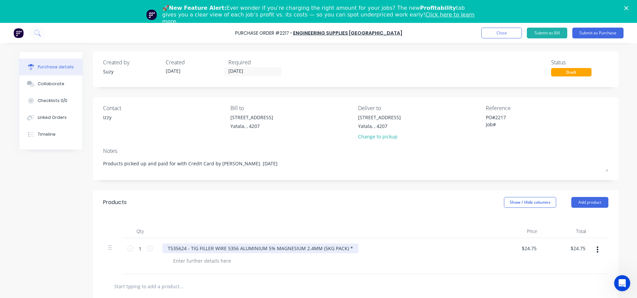
click at [251, 246] on div "T535624 - TIG FILLER WIRE 5356 ALUMINIUM 5% MAGNESIUM 2.4MM (5KG PACK) *" at bounding box center [260, 248] width 196 height 10
type textarea "x"
drag, startPoint x: 333, startPoint y: 250, endPoint x: 165, endPoint y: 248, distance: 168.7
click at [165, 248] on div "T535624 - TIG FILLER WIRE 5356 ALUMINIUM 5% MAGNESIUM 2.4MM (5KG PACK) *" at bounding box center [260, 248] width 196 height 10
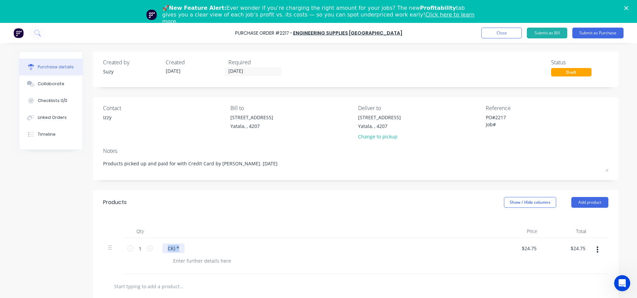
drag, startPoint x: 175, startPoint y: 250, endPoint x: 161, endPoint y: 248, distance: 15.0
click at [162, 248] on div "CK) *" at bounding box center [173, 248] width 22 height 10
type textarea "x"
type input "24.75"
click at [526, 245] on input "24.75" at bounding box center [529, 248] width 18 height 10
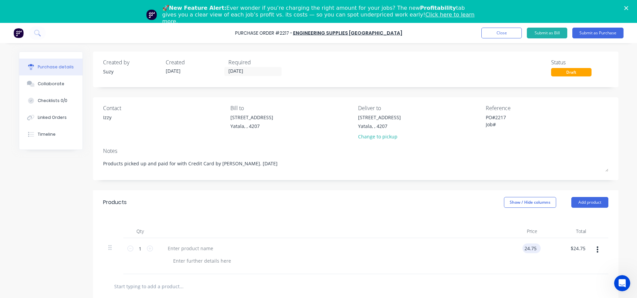
type textarea "x"
type input "$24.75"
drag, startPoint x: 535, startPoint y: 247, endPoint x: 506, endPoint y: 250, distance: 29.2
click at [506, 250] on div "$24.75 $24.75" at bounding box center [518, 256] width 49 height 36
type textarea "x"
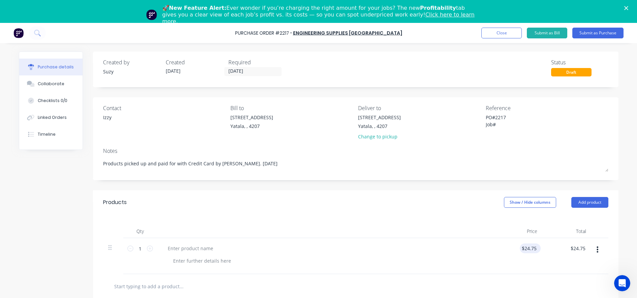
type input "24.75"
drag, startPoint x: 506, startPoint y: 250, endPoint x: 531, endPoint y: 252, distance: 25.0
click at [531, 252] on input "24.75" at bounding box center [529, 248] width 15 height 10
type textarea "x"
type input "2"
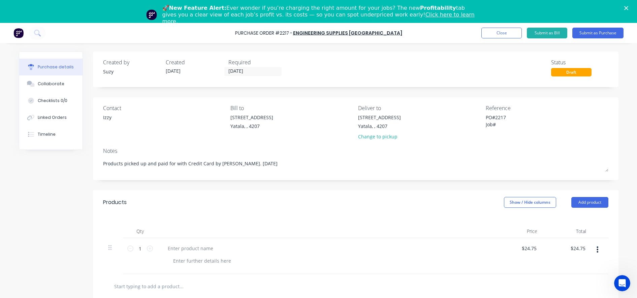
type input "24.75"
type textarea "x"
drag, startPoint x: 534, startPoint y: 247, endPoint x: 514, endPoint y: 248, distance: 19.9
click at [514, 248] on div "24.75 24.75" at bounding box center [518, 256] width 49 height 36
type textarea "x"
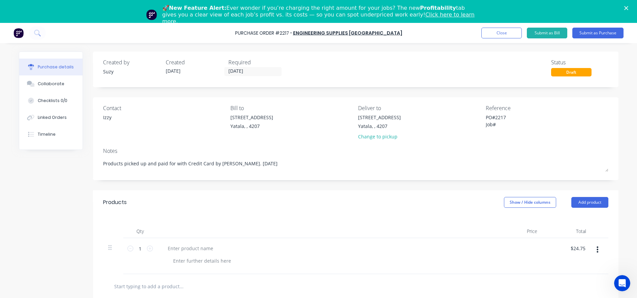
type input "$24.75"
click at [496, 270] on div "$24.75" at bounding box center [518, 256] width 49 height 36
click at [128, 250] on icon at bounding box center [130, 248] width 6 height 6
type textarea "x"
type input "0"
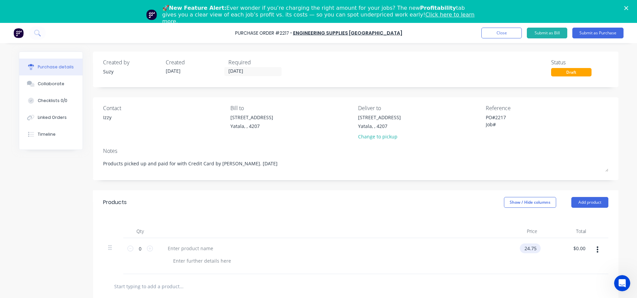
click at [530, 249] on input "24.75" at bounding box center [529, 248] width 18 height 10
click at [543, 265] on div "$0.00 $0.00" at bounding box center [567, 256] width 49 height 36
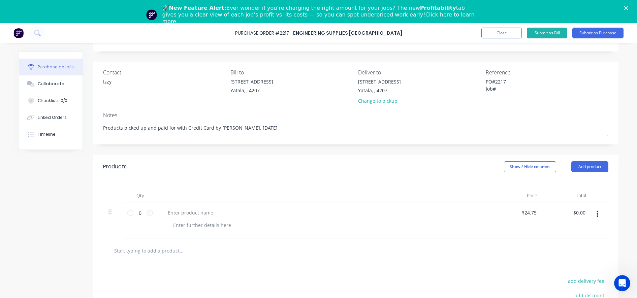
scroll to position [95, 0]
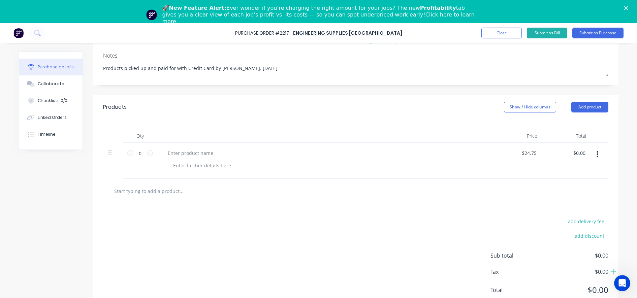
click at [514, 192] on div at bounding box center [355, 190] width 494 height 13
click at [531, 156] on input "24.75" at bounding box center [529, 153] width 18 height 10
click at [534, 154] on input "5" at bounding box center [532, 153] width 9 height 10
click at [535, 172] on div "$24.75 $24.75" at bounding box center [518, 161] width 49 height 36
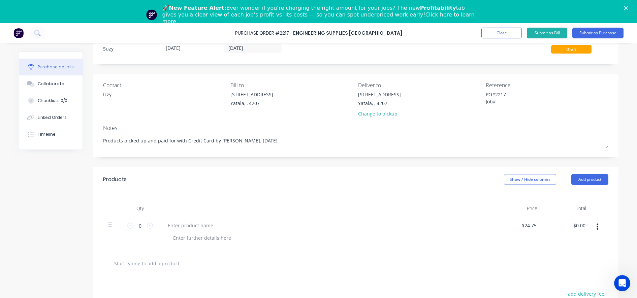
scroll to position [0, 0]
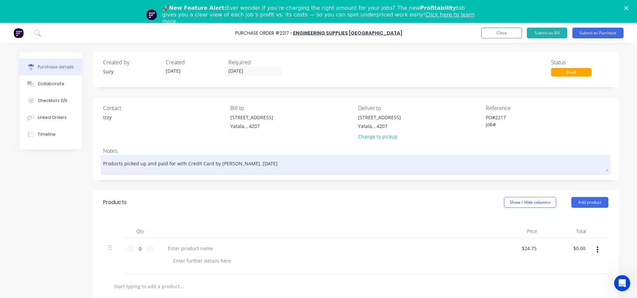
click at [223, 166] on textarea "Products picked up and paid for with Credit Card by Izzy. 28/08/2025" at bounding box center [355, 164] width 505 height 15
drag, startPoint x: 264, startPoint y: 167, endPoint x: 103, endPoint y: 160, distance: 161.1
click at [103, 160] on textarea "Products picked up and paid for with Credit Card by Izzy. 28/08/2025" at bounding box center [355, 164] width 505 height 15
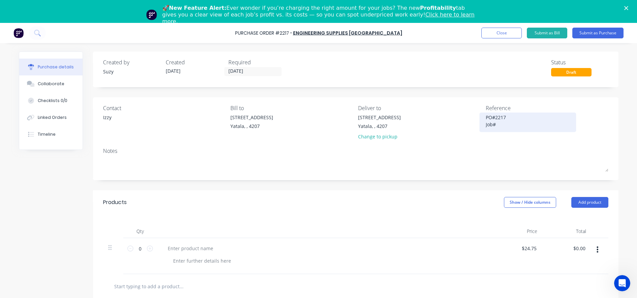
click at [494, 129] on div "PO#2217 Job#" at bounding box center [528, 122] width 84 height 17
drag, startPoint x: 498, startPoint y: 127, endPoint x: 470, endPoint y: 113, distance: 30.3
click at [470, 113] on div "Contact Izzy Bill to 33 Computer Road Yatala, , 4207 Deliver to 33 Computer Roa…" at bounding box center [355, 123] width 505 height 39
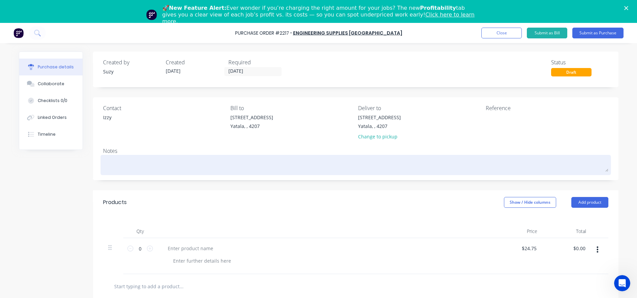
click at [446, 163] on textarea at bounding box center [355, 164] width 505 height 15
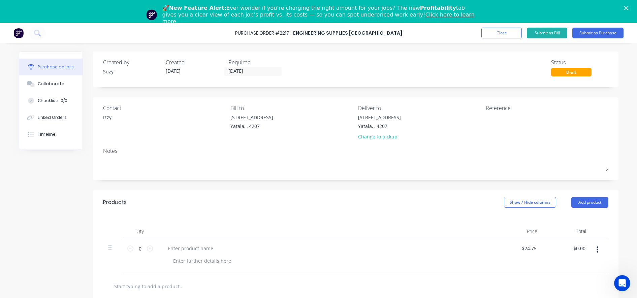
click at [118, 121] on div "Izzy" at bounding box center [164, 119] width 123 height 10
click at [503, 37] on button "Close" at bounding box center [501, 33] width 40 height 11
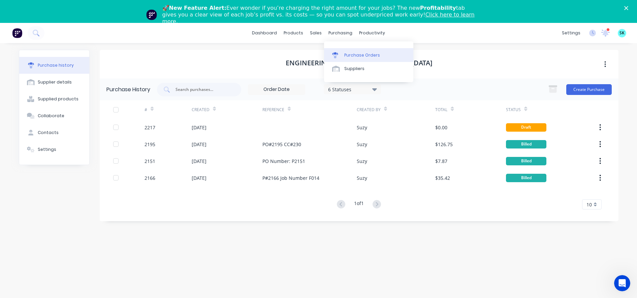
click at [339, 57] on div at bounding box center [337, 55] width 10 height 6
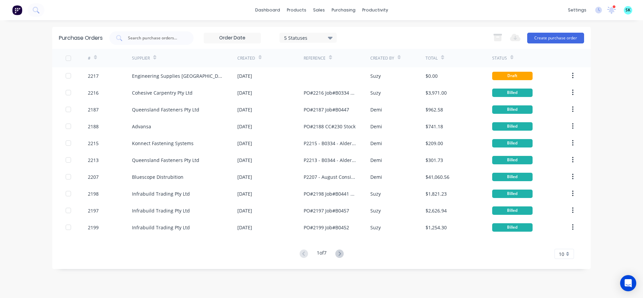
click at [156, 43] on div at bounding box center [151, 37] width 84 height 13
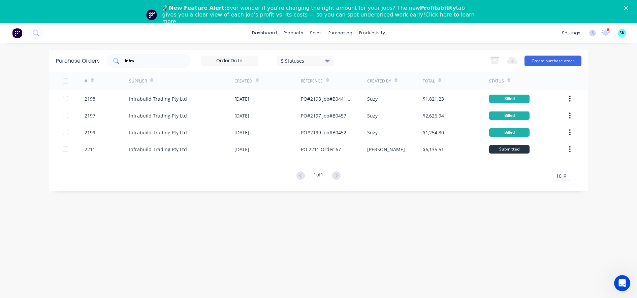
drag, startPoint x: 186, startPoint y: 62, endPoint x: 120, endPoint y: 62, distance: 65.3
click at [120, 62] on div "infra" at bounding box center [148, 60] width 84 height 13
type input "i"
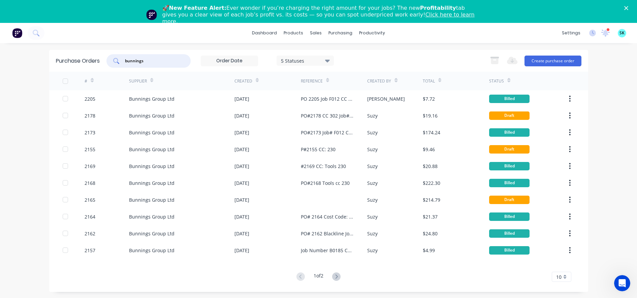
type input "bunnings"
click at [556, 277] on span "10" at bounding box center [558, 276] width 5 height 7
click at [559, 268] on div "35" at bounding box center [561, 266] width 19 height 12
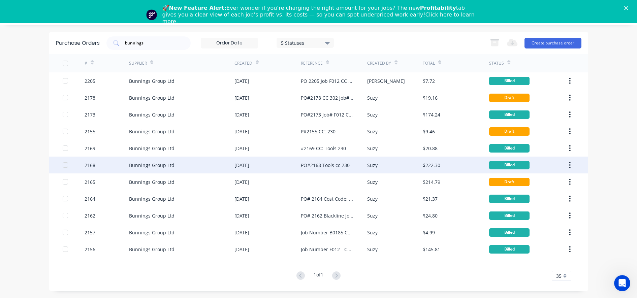
scroll to position [23, 0]
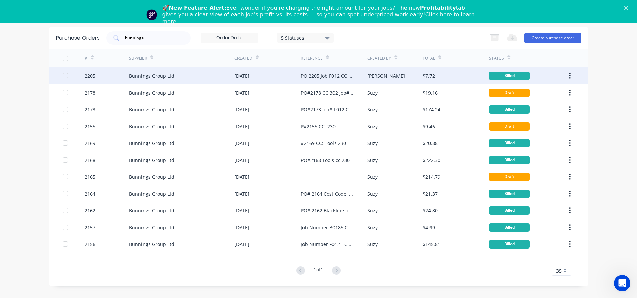
click at [405, 79] on div "[PERSON_NAME]" at bounding box center [395, 75] width 56 height 17
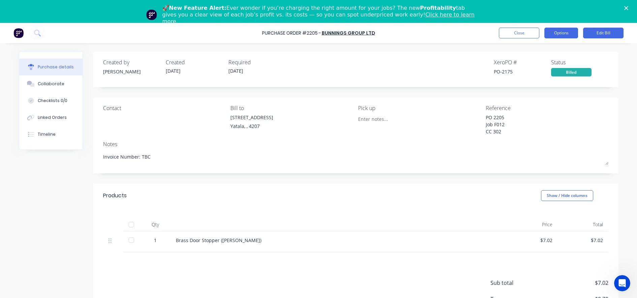
click at [564, 32] on button "Options" at bounding box center [561, 33] width 34 height 11
click at [423, 91] on div "Created by Michael Created 28/08/25 Required 28/08/25 Xero PO # PO-2175 Status …" at bounding box center [355, 197] width 525 height 290
click at [568, 33] on button "Options" at bounding box center [561, 33] width 34 height 11
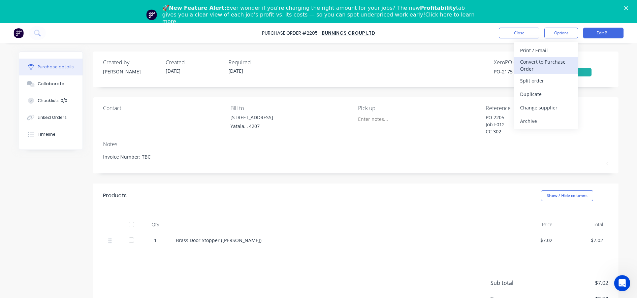
click at [552, 66] on div "Convert to Purchase Order" at bounding box center [546, 65] width 52 height 17
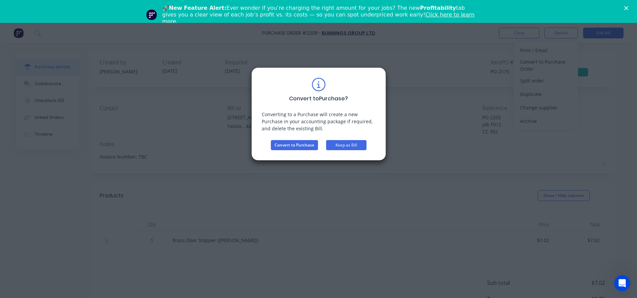
click at [359, 145] on button "Keep as Bill" at bounding box center [346, 145] width 40 height 10
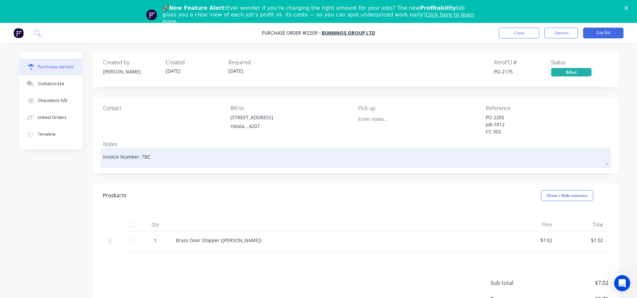
click at [160, 156] on textarea "Invoice Number: TBC" at bounding box center [355, 157] width 505 height 15
type textarea "x"
type textarea "Invoice Number: TB"
type textarea "x"
type textarea "Invoice Number: T"
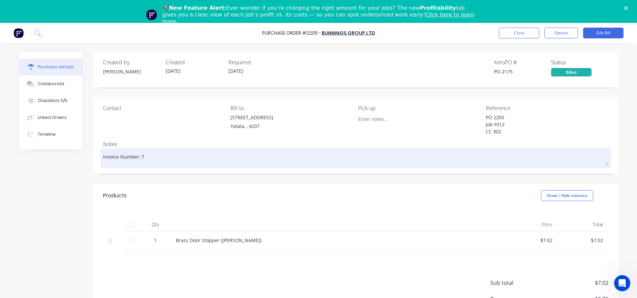
type textarea "x"
type textarea "Invoice Number:"
paste textarea "8215/00925201"
type textarea "x"
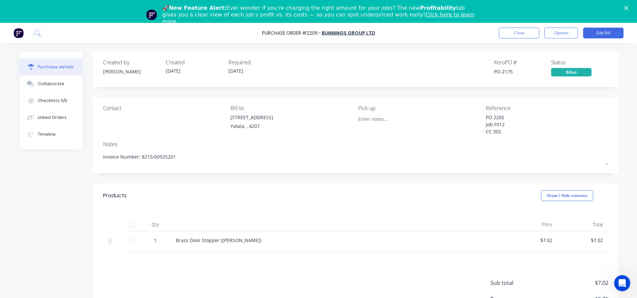
type textarea "Invoice Number: 8215/00925201"
type textarea "x"
type textarea "Invoice Number: 8215/00925201"
click at [202, 141] on div "Notes" at bounding box center [355, 144] width 505 height 8
click at [513, 34] on button "Close" at bounding box center [519, 33] width 40 height 11
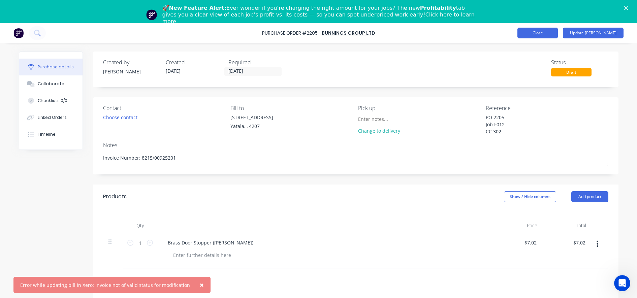
type textarea "x"
click at [558, 36] on button "Close" at bounding box center [537, 33] width 40 height 11
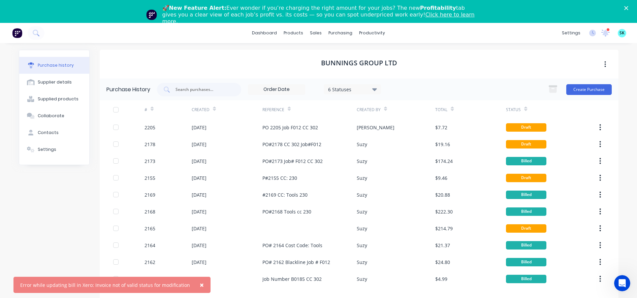
click at [200, 284] on span "×" at bounding box center [202, 284] width 4 height 9
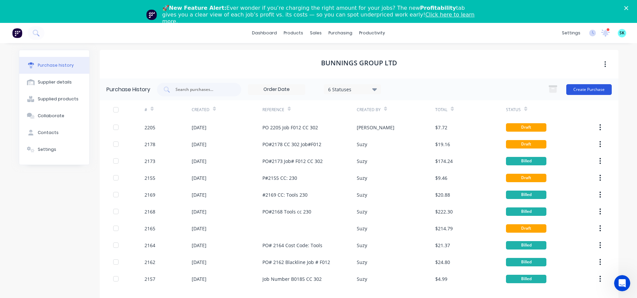
click at [586, 93] on button "Create Purchase" at bounding box center [588, 89] width 45 height 11
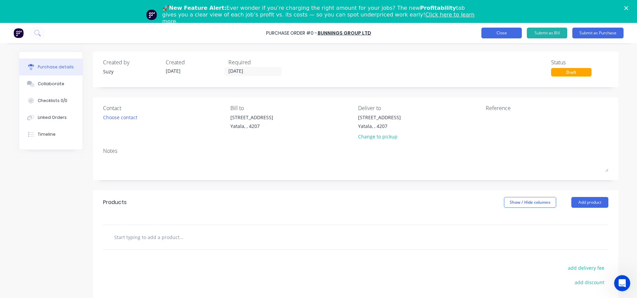
click at [504, 37] on button "Close" at bounding box center [501, 33] width 40 height 11
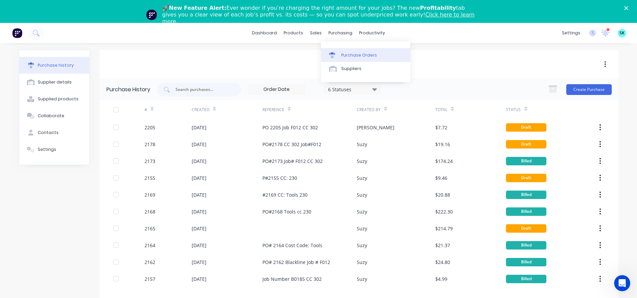
click at [339, 52] on link "Purchase Orders" at bounding box center [365, 54] width 89 height 13
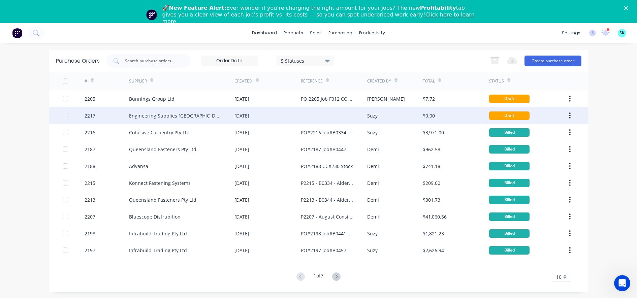
click at [345, 116] on div at bounding box center [334, 115] width 66 height 17
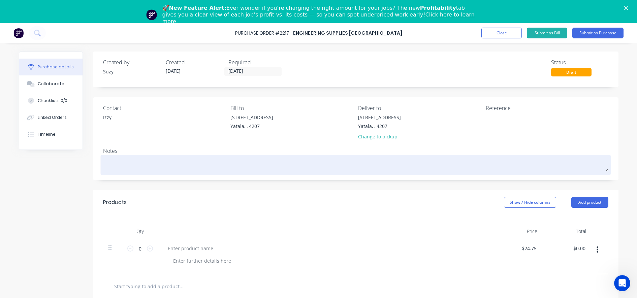
click at [157, 169] on textarea at bounding box center [355, 164] width 505 height 15
type textarea "x"
type textarea "A"
type textarea "x"
type textarea "Ac"
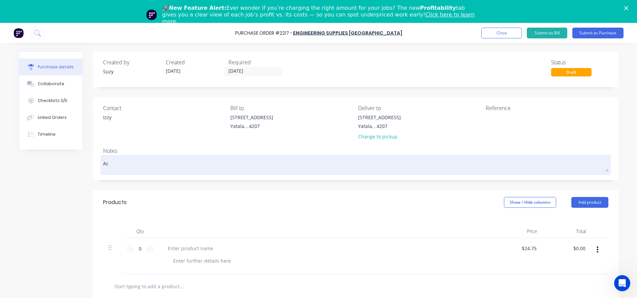
type textarea "x"
type textarea "Acc"
type textarea "x"
type textarea "Accid"
type textarea "x"
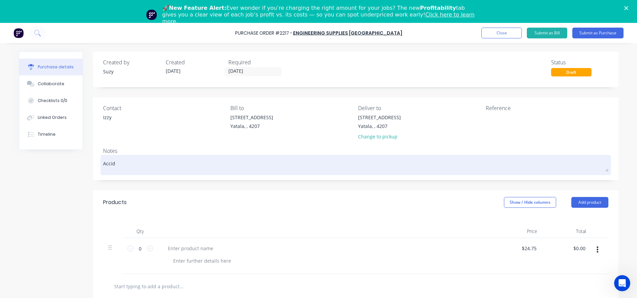
type textarea "Accide"
type textarea "x"
type textarea "Acciden"
type textarea "x"
type textarea "Accident"
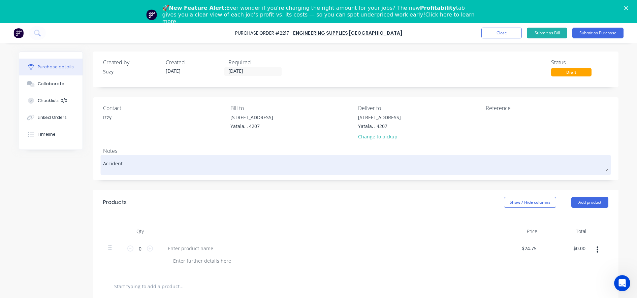
type textarea "x"
type textarea "Accident"
type textarea "x"
type textarea "Accident -"
type textarea "x"
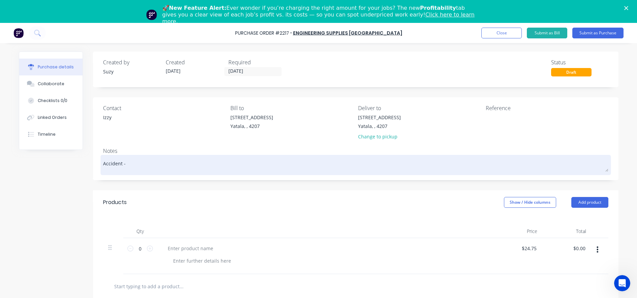
type textarea "Accident -"
type textarea "x"
type textarea "Accident - R"
type textarea "x"
type textarea "Accident - Ro"
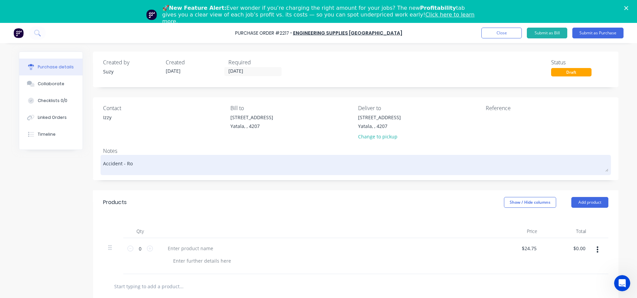
type textarea "x"
type textarea "Accident - Roc"
type textarea "x"
type textarea "Accident - Roch"
type textarea "x"
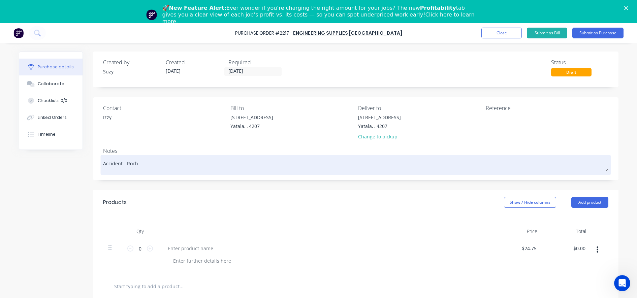
type textarea "Accident - Roche"
type textarea "x"
type textarea "Accident - [PERSON_NAME]"
type textarea "x"
type textarea "Accident - [PERSON_NAME]"
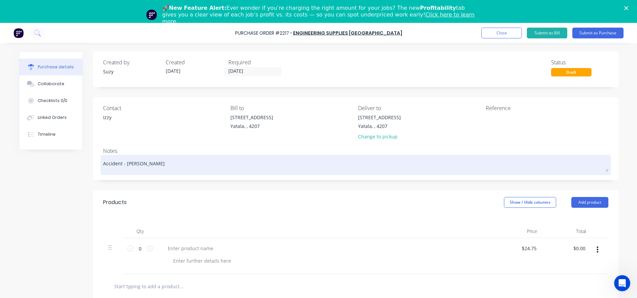
type textarea "x"
type textarea "Accident - [PERSON_NAME]"
type textarea "x"
type textarea "Accident - [PERSON_NAME]"
type textarea "x"
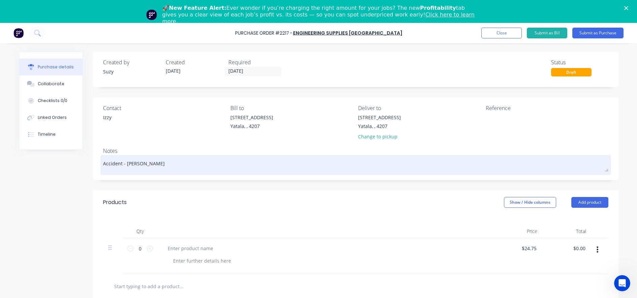
type textarea "Accident - [PERSON_NAME]"
type textarea "x"
type textarea "Accident - [PERSON_NAME]"
type textarea "x"
type textarea "Accident - [PERSON_NAME] had"
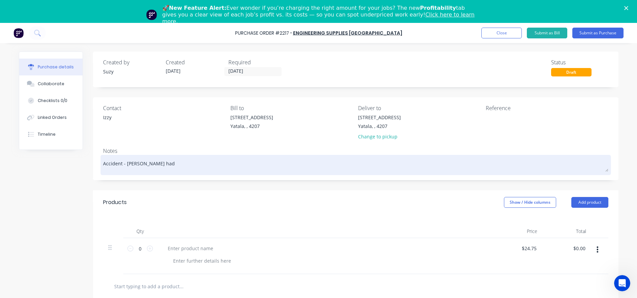
type textarea "x"
type textarea "Accident - [PERSON_NAME] had"
type textarea "x"
type textarea "Accident - [PERSON_NAME] had a"
type textarea "x"
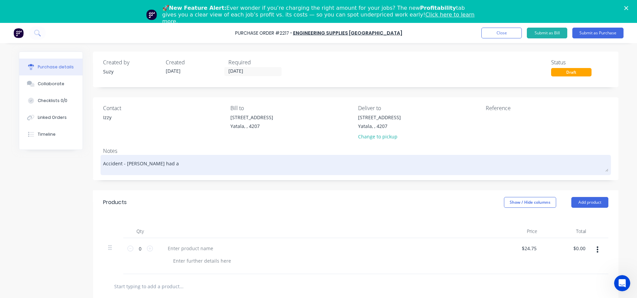
type textarea "Accident - [PERSON_NAME] had"
type textarea "x"
type textarea "Accident - [PERSON_NAME] had"
type textarea "x"
type textarea "Accident - [PERSON_NAME]"
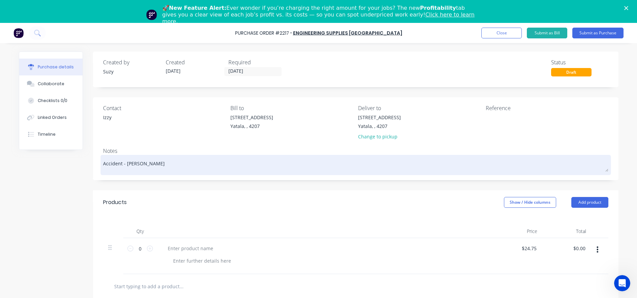
type textarea "x"
type textarea "Accident - [PERSON_NAME]"
type textarea "x"
type textarea "Accident - [PERSON_NAME]"
type textarea "x"
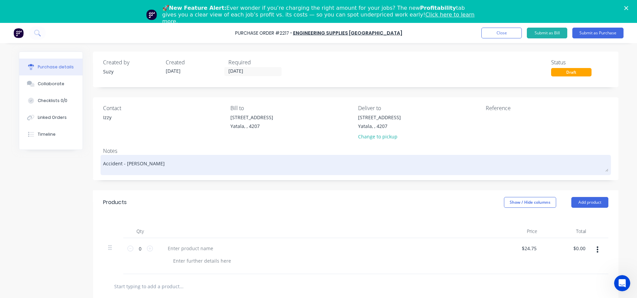
type textarea "Accident - [PERSON_NAME]"
type textarea "x"
type textarea "Accident - [PERSON_NAME]"
type textarea "x"
type textarea "Accident - [PERSON_NAME]"
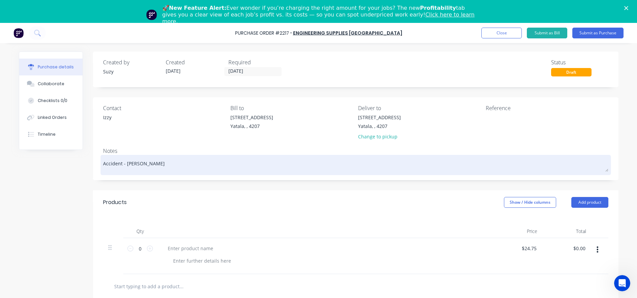
type textarea "x"
type textarea "Accident - Roche"
type textarea "x"
type textarea "Accident - Roch"
type textarea "x"
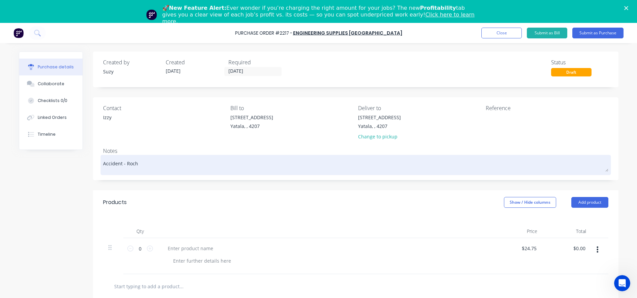
type textarea "Accident - Roc"
type textarea "x"
type textarea "Accident - Ro"
type textarea "x"
type textarea "Accident - R"
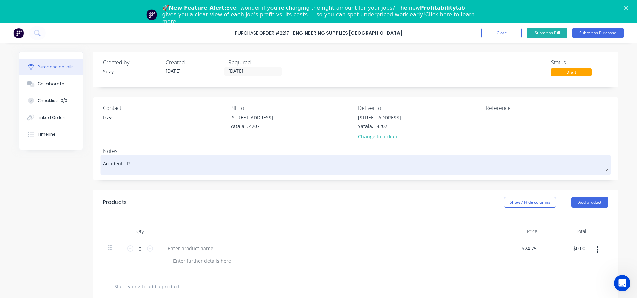
type textarea "x"
type textarea "Accident -"
type textarea "x"
type textarea "Accident -"
type textarea "x"
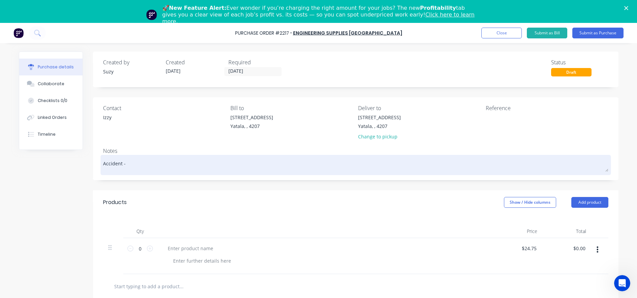
type textarea "Accident"
type textarea "x"
type textarea "Accident"
type textarea "x"
type textarea "Acciden"
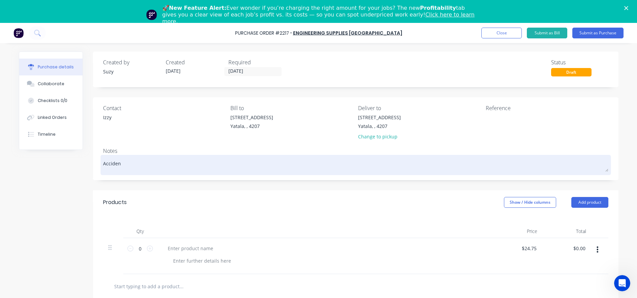
type textarea "x"
type textarea "Accide"
type textarea "x"
type textarea "Accid"
type textarea "x"
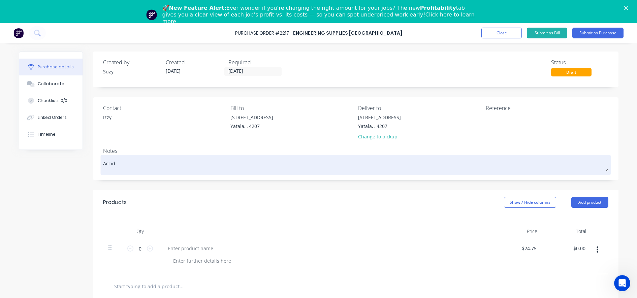
type textarea "Acci"
type textarea "x"
type textarea "Acc"
type textarea "x"
type textarea "Ac"
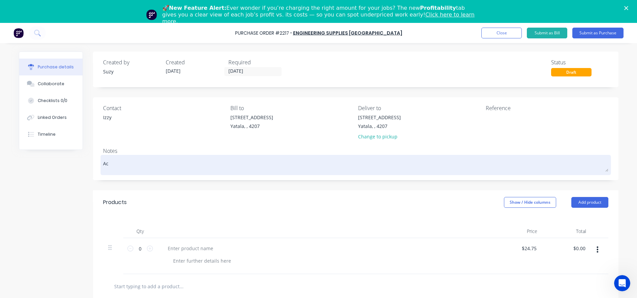
type textarea "x"
type textarea "A"
type textarea "x"
type textarea "U"
type textarea "x"
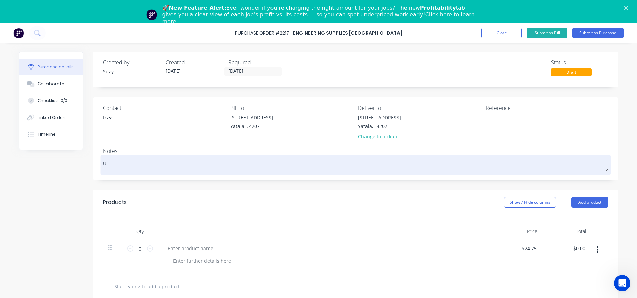
type textarea "Us"
type textarea "x"
type textarea "Use"
type textarea "x"
type textarea "Use"
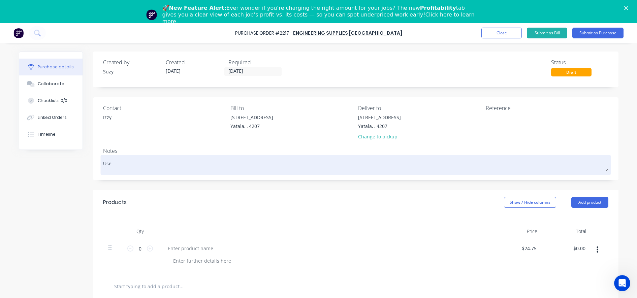
type textarea "x"
type textarea "Use t"
type textarea "x"
type textarea "Use th"
type textarea "x"
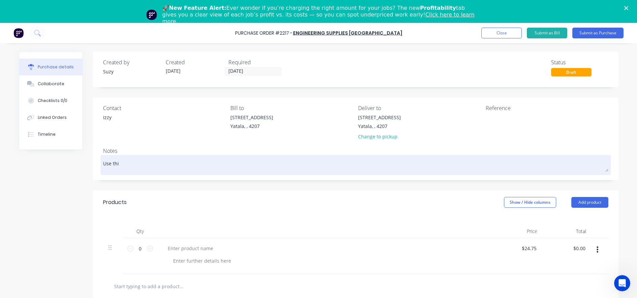
type textarea "Use this"
type textarea "x"
type textarea "Use this"
type textarea "x"
type textarea "Use this P"
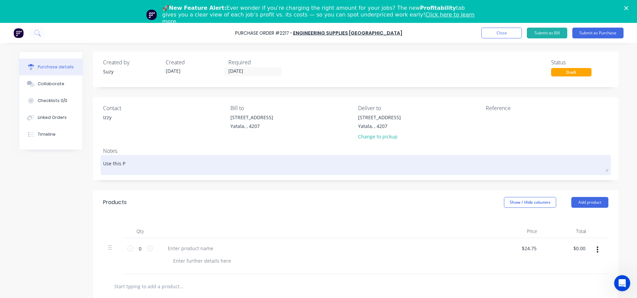
type textarea "x"
type textarea "Use this PO"
type textarea "x"
type textarea "Use this PO"
type textarea "x"
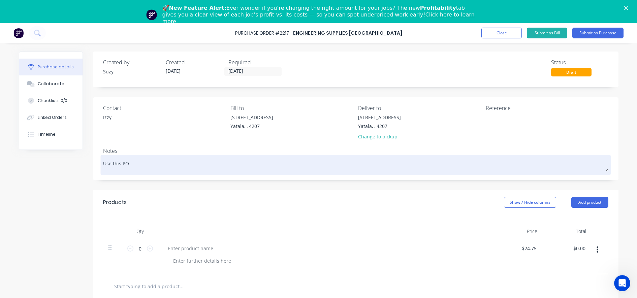
type textarea "Use this PO a"
type textarea "x"
type textarea "Use this PO"
type textarea "x"
type textarea "Use this PO"
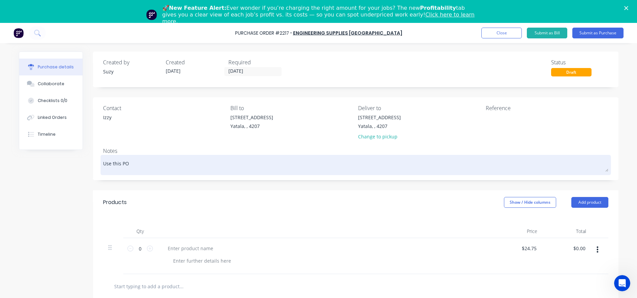
type textarea "x"
type textarea "Use this PO f"
type textarea "x"
type textarea "Use this PO fo"
type textarea "x"
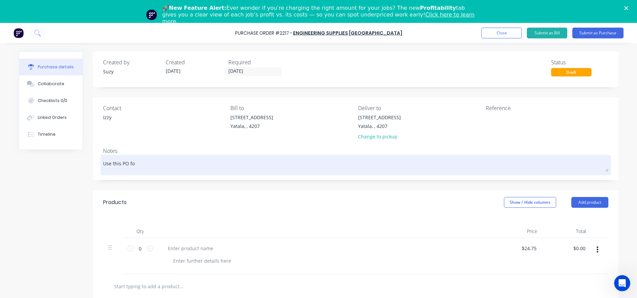
type textarea "Use this PO for"
type textarea "x"
type textarea "Use this PO for"
type textarea "x"
type textarea "Use this PO for n"
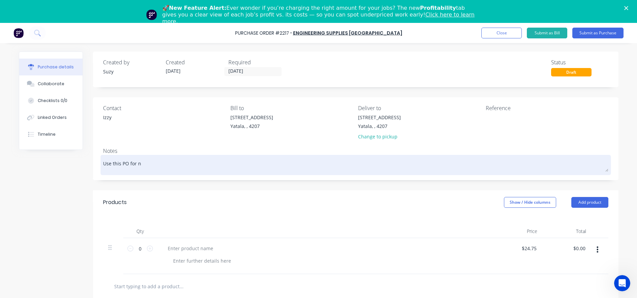
type textarea "x"
type textarea "Use this PO for ne"
type textarea "x"
type textarea "Use this PO for nex"
type textarea "x"
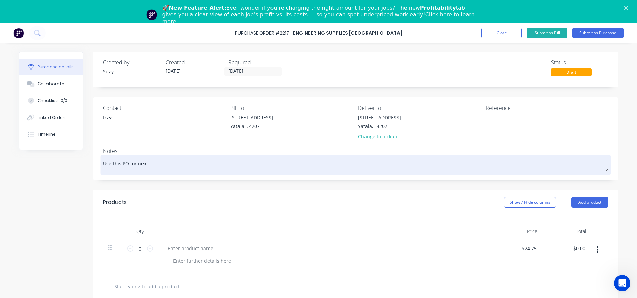
type textarea "Use this PO for next"
type textarea "x"
type textarea "Use this PO for next"
type textarea "x"
type textarea "Use this PO for next E"
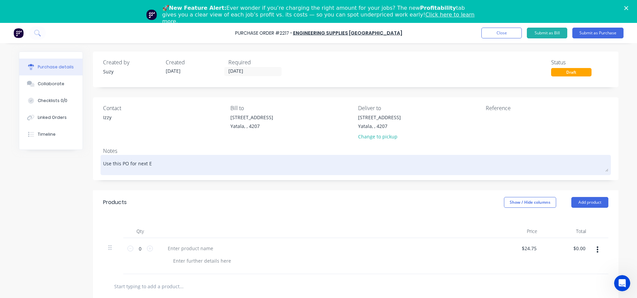
type textarea "x"
type textarea "Use this PO for next En"
type textarea "x"
type textarea "Use this PO for next Eng"
type textarea "x"
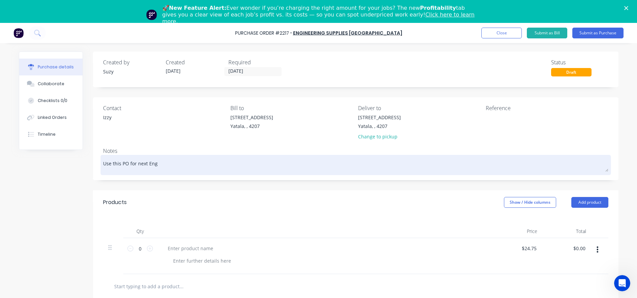
type textarea "Use this PO for next Eng"
type textarea "x"
type textarea "Use this PO for next Eng S"
type textarea "x"
type textarea "Use this PO for next Eng Su"
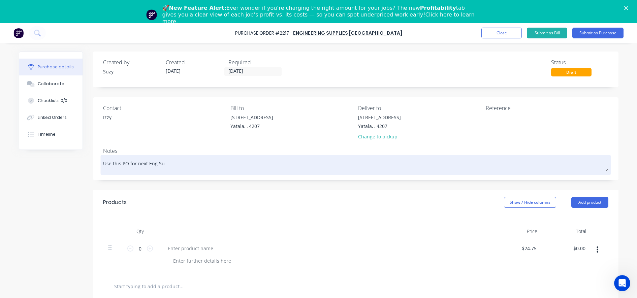
type textarea "x"
type textarea "Use this PO for next Eng Sup"
type textarea "x"
type textarea "Use this PO for next Eng Supp"
type textarea "x"
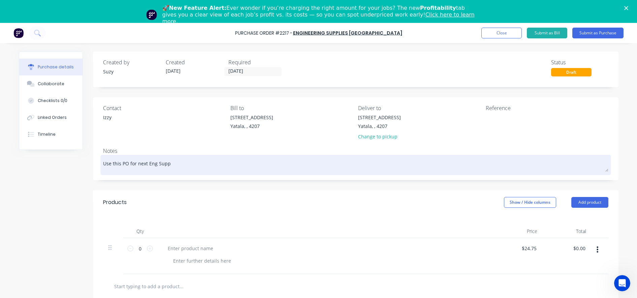
type textarea "Use this PO for next Eng Supp"
type textarea "x"
type textarea "Use this PO for next Eng Supp o"
type textarea "x"
type textarea "Use this PO for next Eng Supp or"
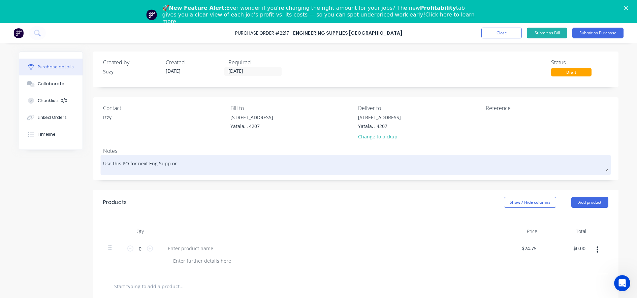
type textarea "x"
type textarea "Use this PO for next Eng Supp ord"
type textarea "x"
type textarea "Use this PO for next Eng Supp orde"
type textarea "x"
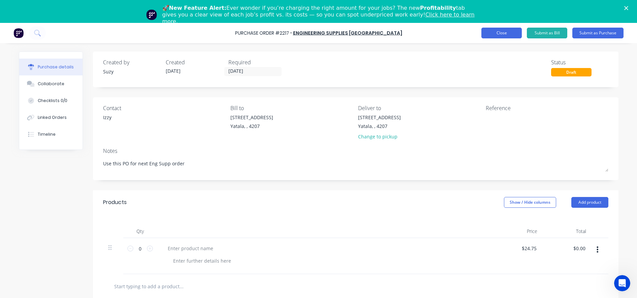
type textarea "Use this PO for next Eng Supp order"
type textarea "x"
type textarea "Use this PO for next Eng Supp order"
click at [487, 34] on button "Close" at bounding box center [501, 33] width 40 height 11
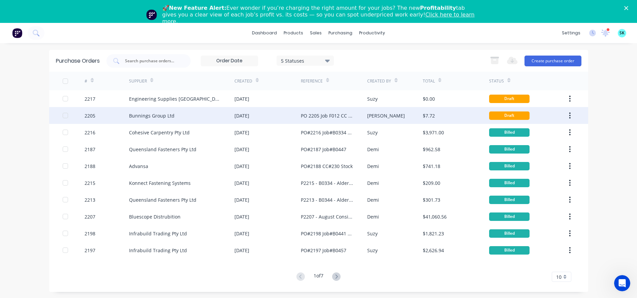
click at [354, 121] on div "PO 2205 Job F012 CC 302" at bounding box center [334, 115] width 66 height 17
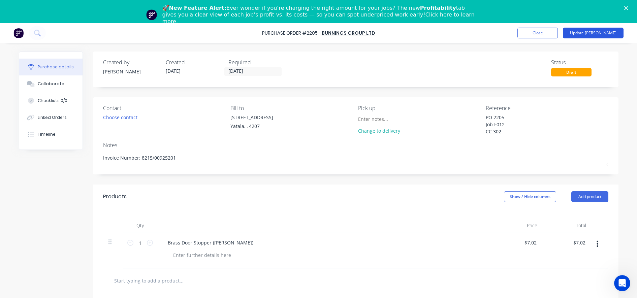
click at [606, 34] on button "Update [PERSON_NAME]" at bounding box center [593, 33] width 61 height 11
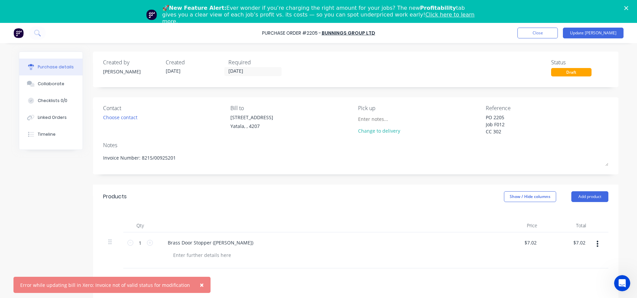
click at [560, 26] on div "Purchase Order #2205 - Bunnings Group Ltd Add product Close Update Bill" at bounding box center [318, 33] width 637 height 20
click at [558, 29] on button "Close" at bounding box center [537, 33] width 40 height 11
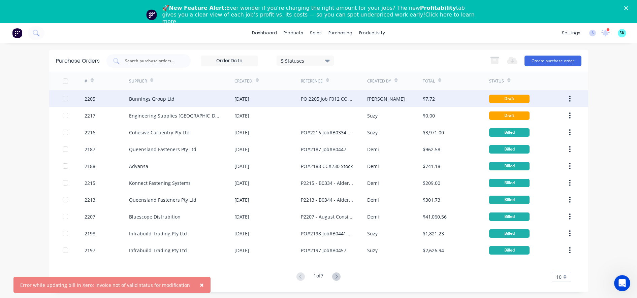
click at [305, 100] on div "PO 2205 Job F012 CC 302" at bounding box center [327, 98] width 53 height 7
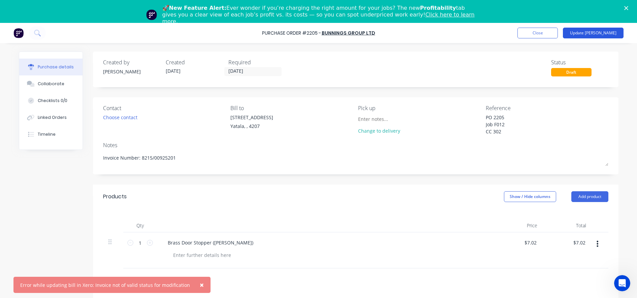
click at [598, 30] on button "Update [PERSON_NAME]" at bounding box center [593, 33] width 61 height 11
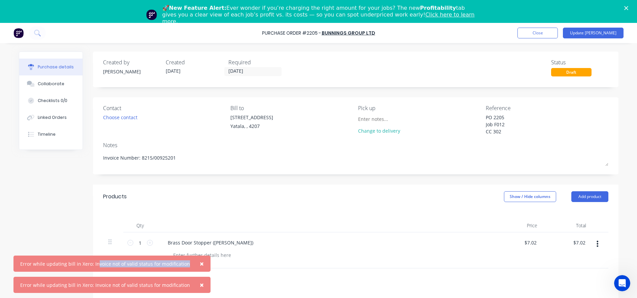
drag, startPoint x: 95, startPoint y: 266, endPoint x: 187, endPoint y: 265, distance: 91.9
click at [187, 265] on div "× Error while updating bill in Xero: Invoice not of valid status for modificati…" at bounding box center [111, 264] width 197 height 16
drag, startPoint x: 187, startPoint y: 265, endPoint x: 196, endPoint y: 267, distance: 9.6
click at [200, 267] on span "×" at bounding box center [202, 263] width 4 height 9
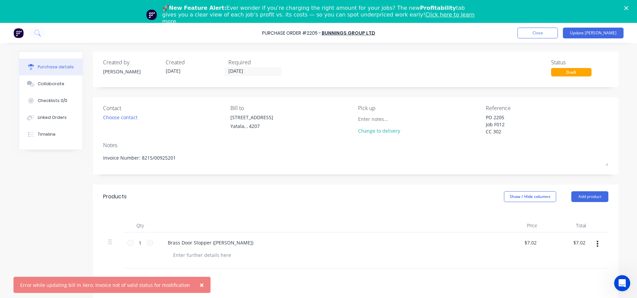
click at [200, 286] on span "×" at bounding box center [202, 284] width 4 height 9
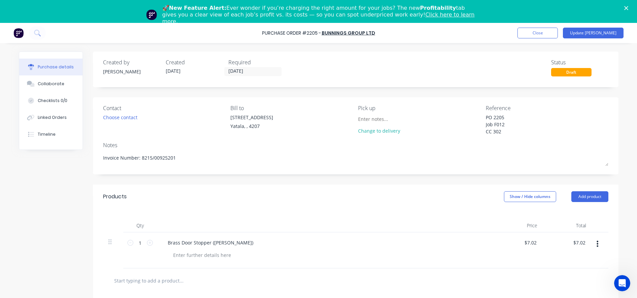
click at [536, 33] on div "Purchase Order #2205 - Bunnings Group Ltd Add product Close Update Bill" at bounding box center [318, 33] width 637 height 20
type textarea "x"
click at [538, 31] on button "Close" at bounding box center [537, 33] width 40 height 11
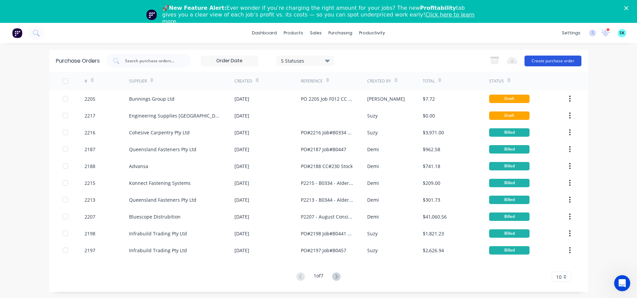
click at [555, 58] on button "Create purchase order" at bounding box center [552, 61] width 57 height 11
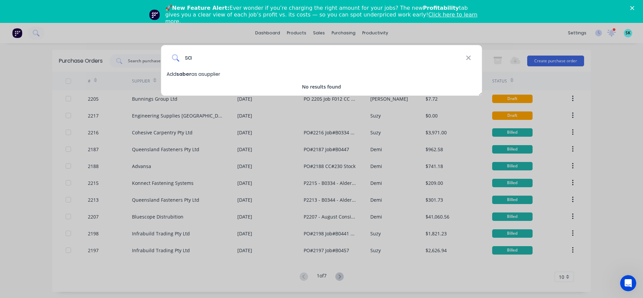
type input "s"
type input "Saber Structures"
click at [210, 74] on span "Saber Structures" at bounding box center [198, 74] width 44 height 7
select select "AU"
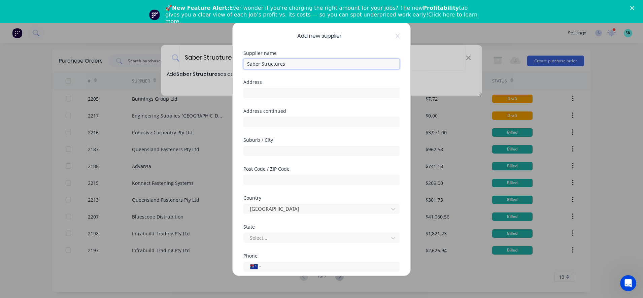
click at [311, 64] on input "Saber Structures" at bounding box center [321, 64] width 156 height 10
type input "Saber Structures Pty Ltd"
click at [298, 88] on input "text" at bounding box center [321, 93] width 156 height 10
paste input "2204/111 Mary Street"
type input "2204/111 Mary Street"
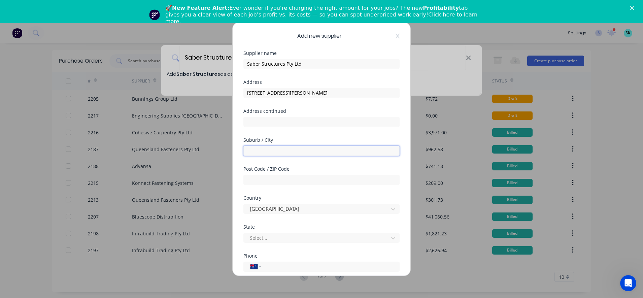
click at [266, 147] on input "text" at bounding box center [321, 150] width 156 height 10
type input "Brisbane"
click at [277, 181] on input "text" at bounding box center [321, 179] width 156 height 10
type input "4000"
click at [322, 198] on div "Country" at bounding box center [321, 197] width 156 height 5
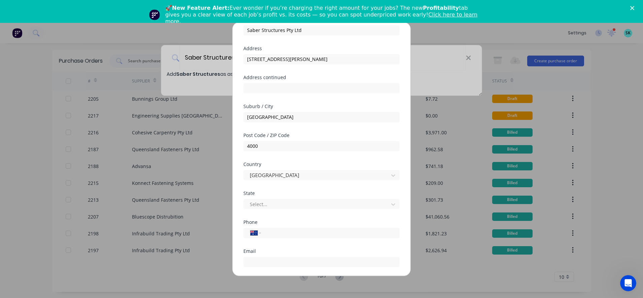
scroll to position [84, 0]
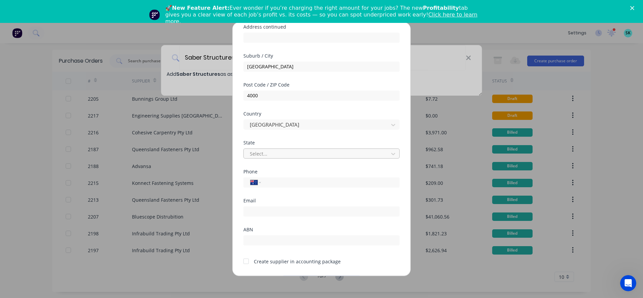
click at [300, 156] on div at bounding box center [317, 154] width 136 height 8
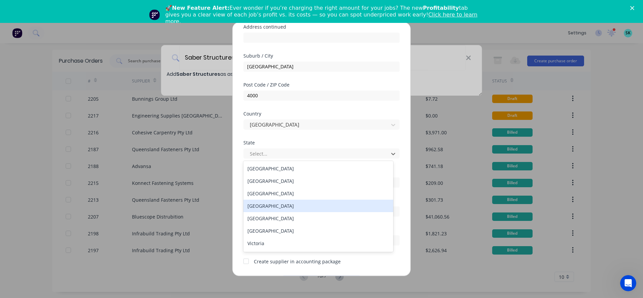
click at [284, 206] on div "Queensland" at bounding box center [318, 206] width 150 height 12
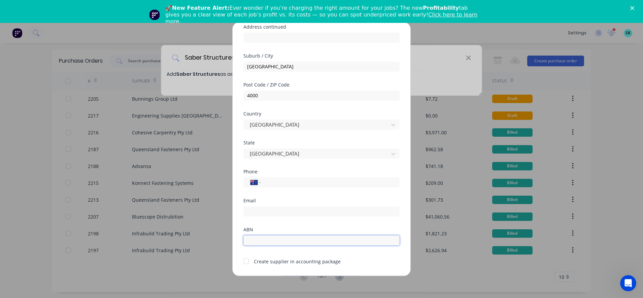
click at [273, 239] on input "text" at bounding box center [321, 240] width 156 height 10
paste input "2204/111 Mary Street"
type input "2204/111 Mary Street"
drag, startPoint x: 301, startPoint y: 240, endPoint x: 228, endPoint y: 234, distance: 73.7
click at [228, 234] on div "Add new supplier Supplier name Saber Structures Pty Ltd Address 2204/111 Mary S…" at bounding box center [321, 149] width 643 height 298
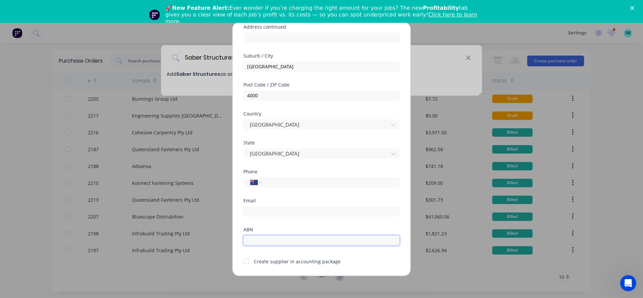
paste input "49638727581"
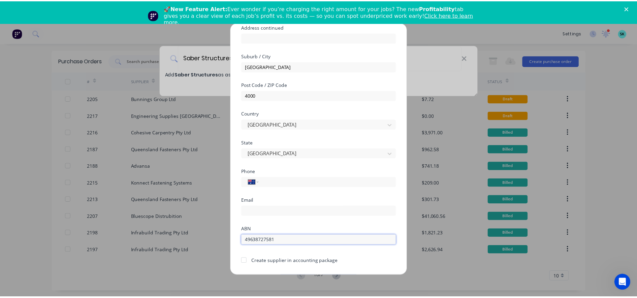
scroll to position [104, 0]
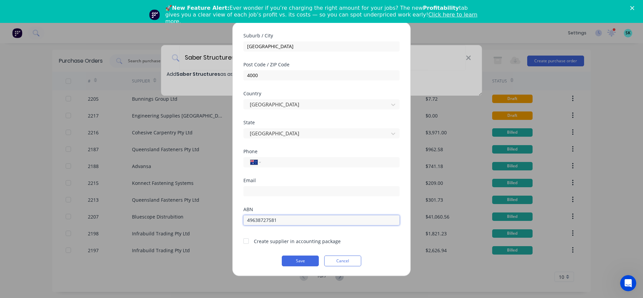
type input "49638727581"
click at [271, 191] on input "email" at bounding box center [321, 191] width 156 height 10
paste input "saber@saberstructures.com.au"
type input "saber@saberstructures.com.au"
click at [308, 263] on button "Save" at bounding box center [300, 260] width 37 height 11
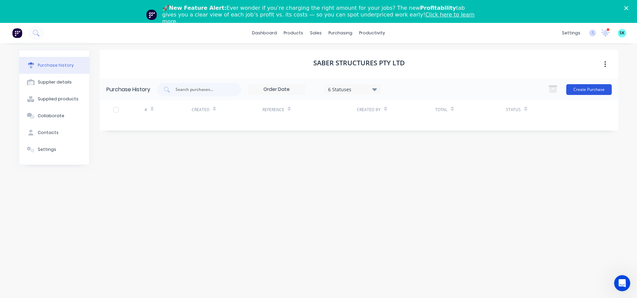
click at [578, 91] on button "Create Purchase" at bounding box center [588, 89] width 45 height 11
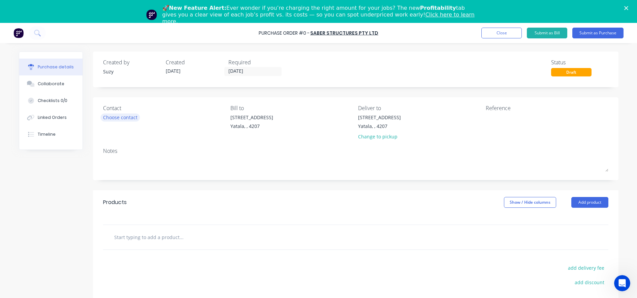
click at [128, 117] on div "Choose contact" at bounding box center [120, 117] width 34 height 7
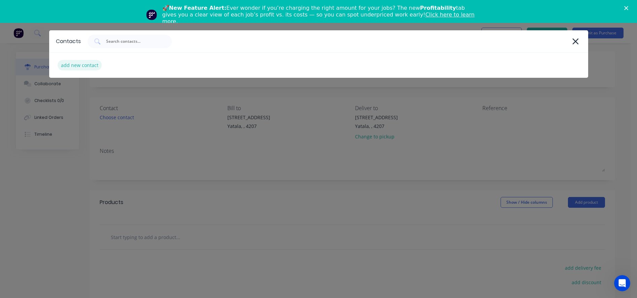
click at [80, 68] on div "add new contact" at bounding box center [80, 65] width 44 height 10
select select "AU"
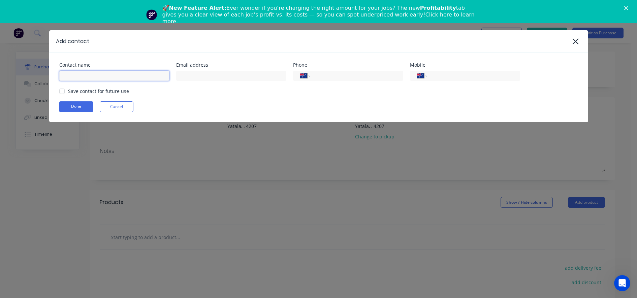
click at [80, 73] on input at bounding box center [114, 76] width 110 height 10
type input "Saber Taghavipour"
click at [206, 75] on input at bounding box center [231, 76] width 110 height 10
paste input "saber@saberstructures.com.au"
click at [67, 89] on div at bounding box center [61, 91] width 13 height 13
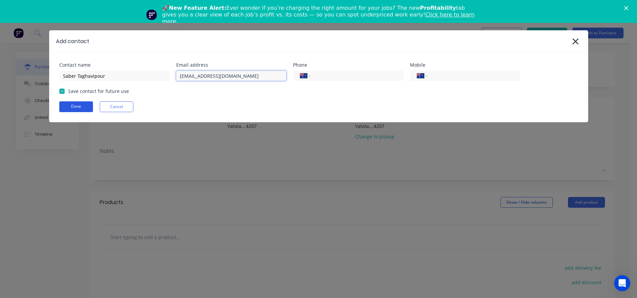
type input "saber@saberstructures.com.au"
click at [64, 102] on button "Done" at bounding box center [76, 106] width 34 height 11
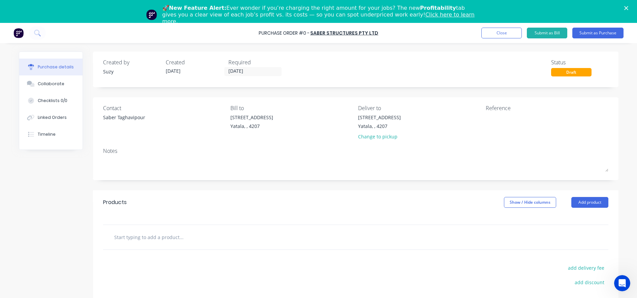
click at [160, 248] on div at bounding box center [355, 237] width 505 height 25
click at [155, 238] on input "text" at bounding box center [181, 236] width 135 height 13
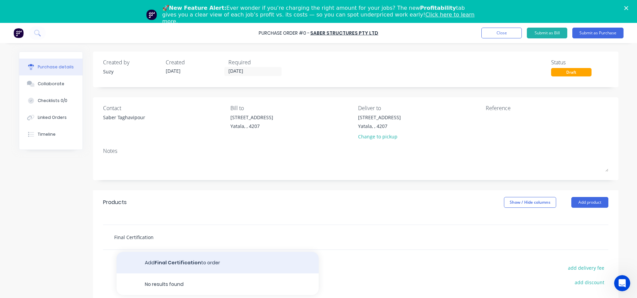
type input "Final Certification"
click at [187, 269] on button "Add Final Certification to order" at bounding box center [218, 263] width 202 height 22
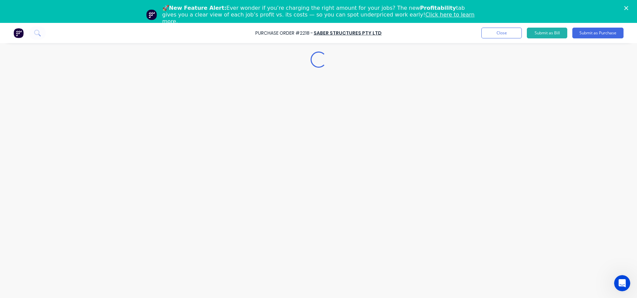
scroll to position [23, 0]
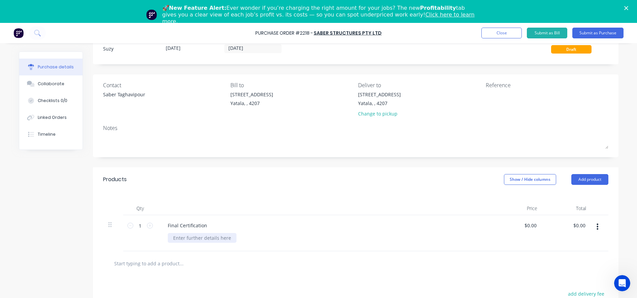
click at [190, 241] on div at bounding box center [202, 238] width 69 height 10
drag, startPoint x: 212, startPoint y: 279, endPoint x: 215, endPoint y: 275, distance: 4.4
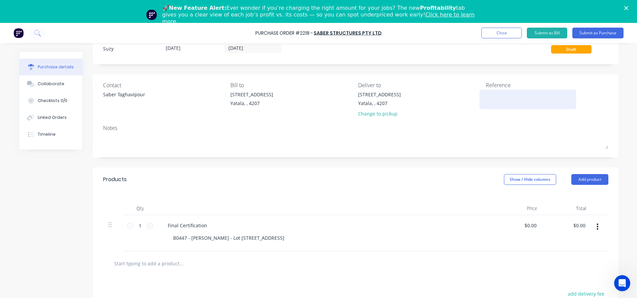
click at [517, 95] on textarea at bounding box center [528, 98] width 84 height 15
type textarea "PO#2218 Job#B0447 CC#305"
type textarea "x"
type textarea "PO#2218 Job#B0447 CC#305"
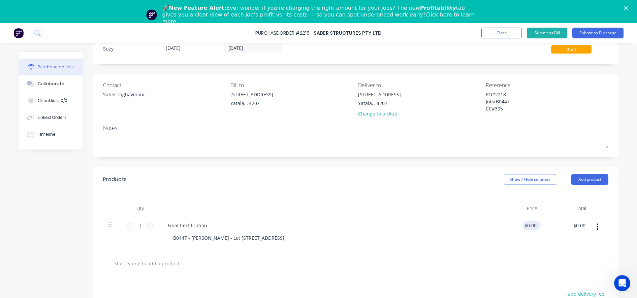
click at [535, 224] on div "$0.00 $0.00" at bounding box center [531, 226] width 18 height 10
type textarea "x"
type input "0.0000"
click at [533, 225] on input "0.0000" at bounding box center [529, 226] width 15 height 10
type textarea "x"
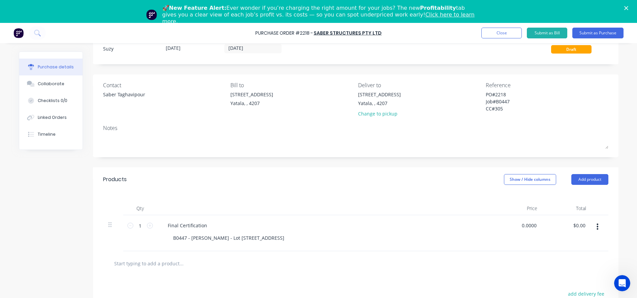
drag, startPoint x: 534, startPoint y: 226, endPoint x: 514, endPoint y: 228, distance: 20.0
click at [514, 228] on div "0.0000 0.0000" at bounding box center [518, 233] width 49 height 36
type input "1100"
type textarea "x"
type input "$1,100.00"
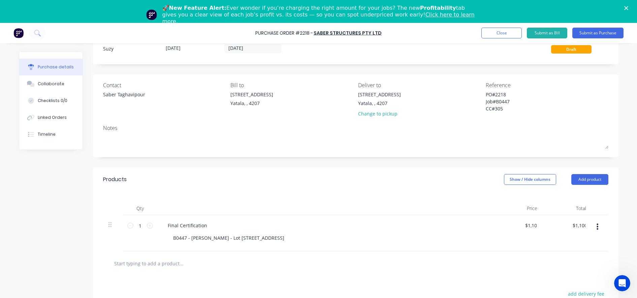
click at [513, 240] on div "$1,100.00 1100" at bounding box center [518, 233] width 49 height 36
click at [603, 36] on button "Submit as Purchase" at bounding box center [597, 33] width 51 height 11
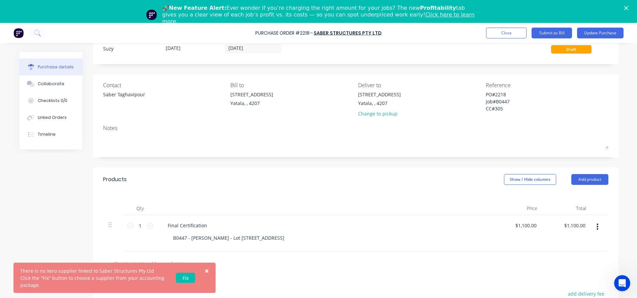
click at [192, 280] on link "Fix" at bounding box center [185, 278] width 19 height 10
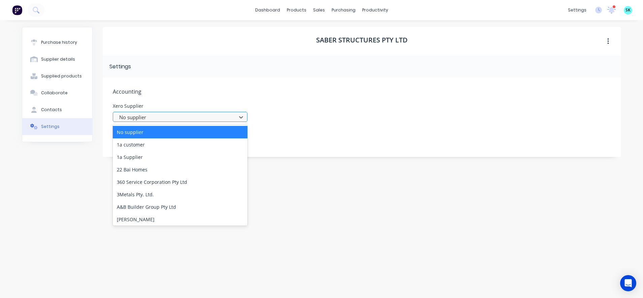
click at [167, 117] on div at bounding box center [176, 117] width 114 height 8
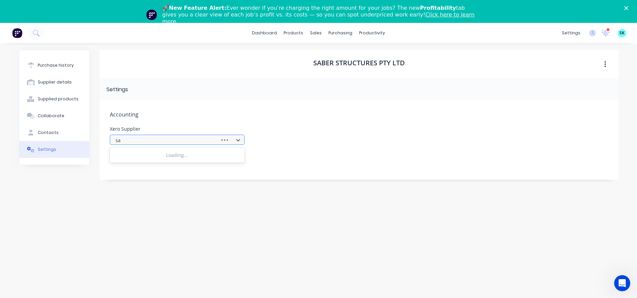
type input "sab"
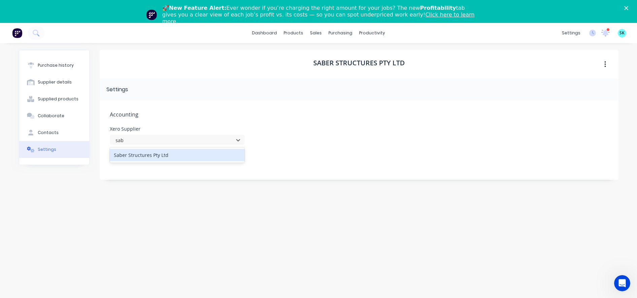
click at [157, 157] on div "Saber Structures Pty Ltd" at bounding box center [177, 155] width 135 height 12
click at [129, 188] on div "Saber Structures Pty Ltd Settings Accounting Xero Supplier option Saber Structu…" at bounding box center [359, 179] width 519 height 258
drag, startPoint x: 129, startPoint y: 188, endPoint x: 87, endPoint y: 187, distance: 42.8
click at [87, 187] on div "Purchase history Supplier details Supplied products Collaborate Contacts Settin…" at bounding box center [54, 179] width 71 height 258
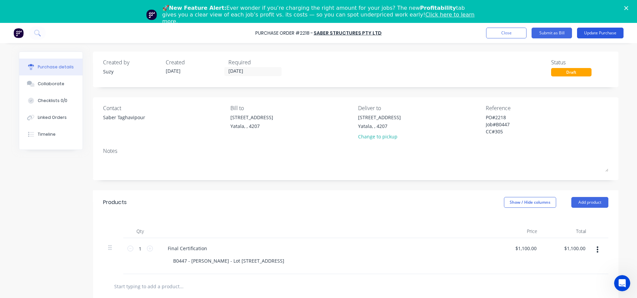
click at [591, 31] on button "Update Purchase" at bounding box center [600, 33] width 46 height 11
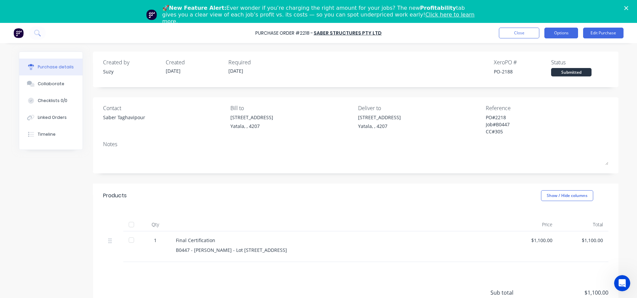
click at [565, 33] on button "Options" at bounding box center [561, 33] width 34 height 11
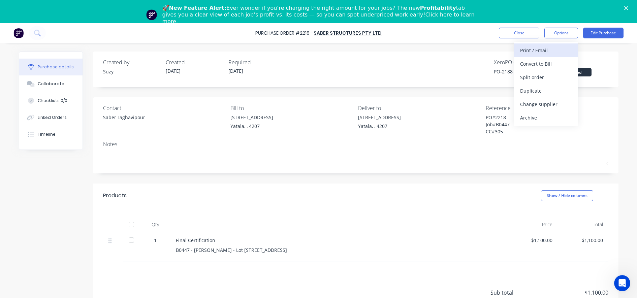
click at [555, 53] on div "Print / Email" at bounding box center [546, 50] width 52 height 10
click at [553, 59] on div "With pricing" at bounding box center [546, 64] width 52 height 10
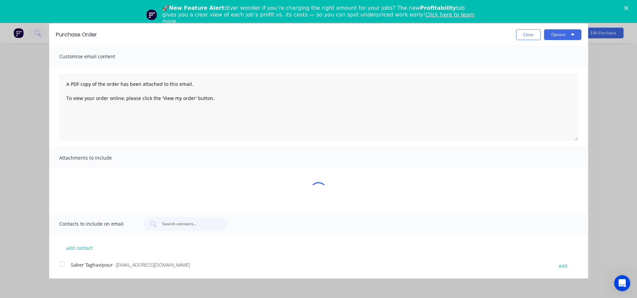
type textarea "x"
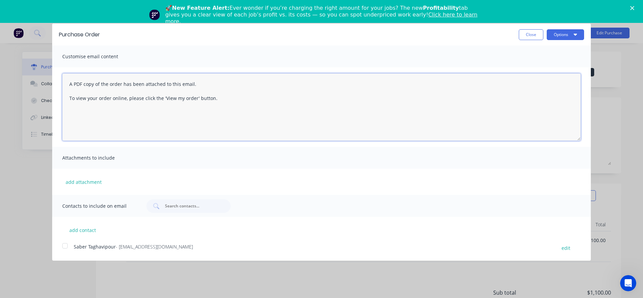
drag, startPoint x: 211, startPoint y: 102, endPoint x: 64, endPoint y: 80, distance: 148.7
click at [64, 80] on textarea "A PDF copy of the order has been attached to this email. To view your order onl…" at bounding box center [321, 106] width 519 height 67
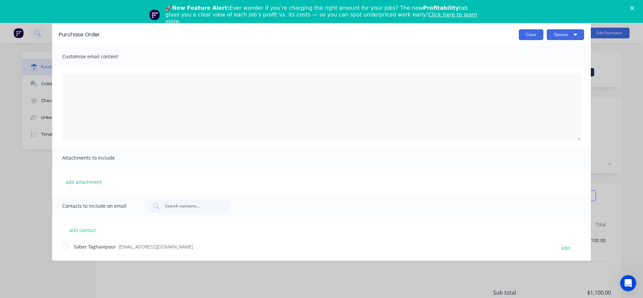
click at [530, 34] on button "Close" at bounding box center [531, 34] width 25 height 11
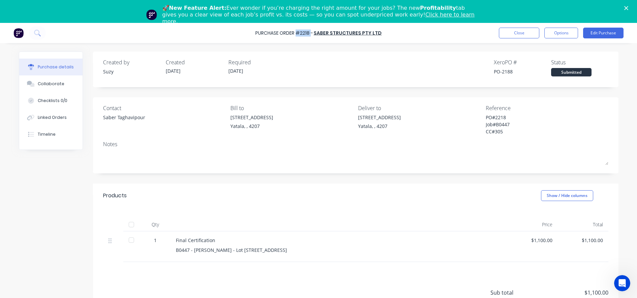
drag, startPoint x: 313, startPoint y: 32, endPoint x: 300, endPoint y: 32, distance: 12.8
click at [300, 32] on div "Purchase Order #2218 -" at bounding box center [284, 33] width 58 height 7
copy div "#2218"
click at [560, 35] on button "Options" at bounding box center [561, 33] width 34 height 11
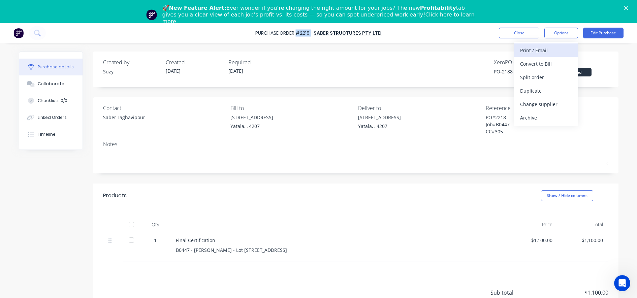
click at [548, 51] on div "Print / Email" at bounding box center [546, 50] width 52 height 10
click at [519, 64] on button "With pricing" at bounding box center [546, 63] width 64 height 13
type textarea "x"
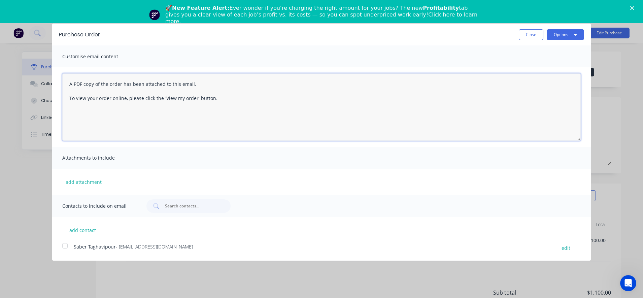
drag, startPoint x: 207, startPoint y: 108, endPoint x: 102, endPoint y: 85, distance: 108.3
click at [102, 85] on textarea "A PDF copy of the order has been attached to this email. To view your order onl…" at bounding box center [321, 106] width 519 height 67
type textarea "A PDF copy of ton."
drag, startPoint x: 209, startPoint y: 111, endPoint x: 40, endPoint y: 86, distance: 170.2
click at [40, 86] on div "Purchase Order Close Options Customise email content A PDF copy of ton. Attachm…" at bounding box center [321, 149] width 643 height 298
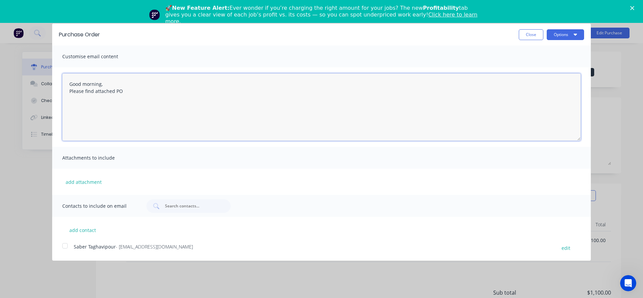
paste textarea "#2218"
type textarea "Good morning, Please find attached PO#2218 for the final certification of B0447…"
type textarea "x"
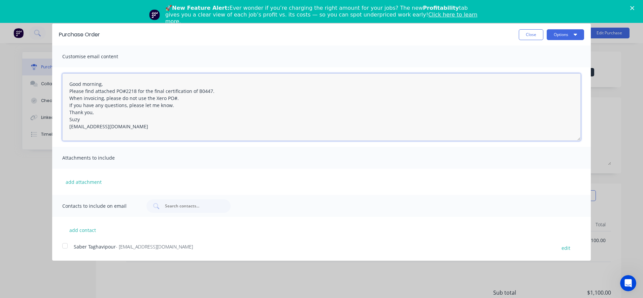
click at [184, 96] on textarea "Good morning, Please find attached PO#2218 for the final certification of B0447…" at bounding box center [321, 106] width 519 height 67
click at [150, 119] on textarea "Good morning, Please find attached PO#2218 for the final certification of B0447…" at bounding box center [321, 106] width 519 height 67
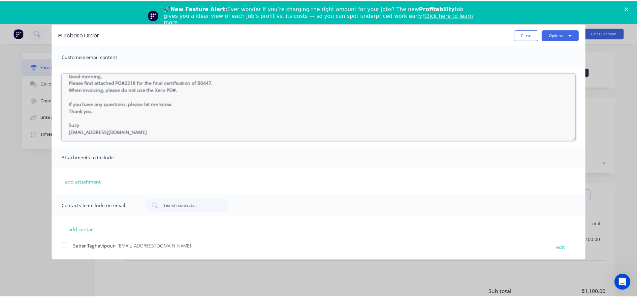
scroll to position [10, 0]
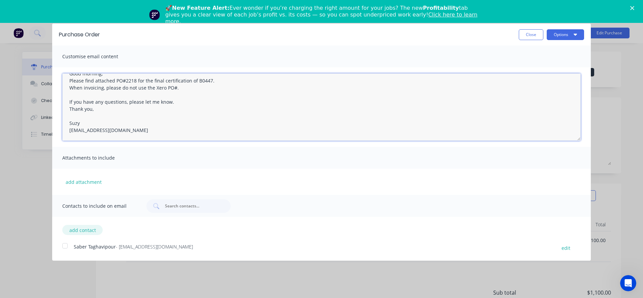
type textarea "Good morning, Please find attached PO#2218 for the final certification of B0447…"
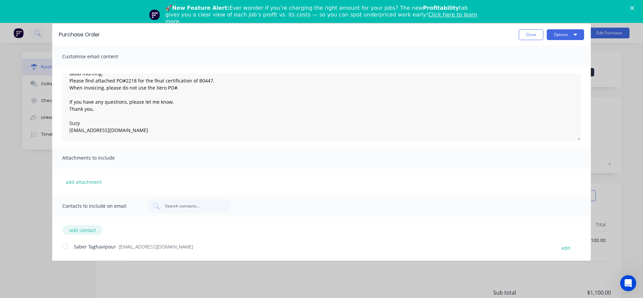
click at [82, 231] on button "add contact" at bounding box center [82, 230] width 40 height 10
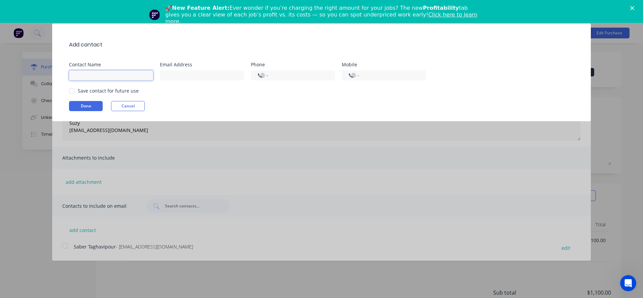
click at [102, 77] on input at bounding box center [111, 75] width 84 height 10
type input "[PERSON_NAME]"
type input "[EMAIL_ADDRESS][DOMAIN_NAME]"
click at [70, 93] on div at bounding box center [71, 90] width 13 height 13
click at [76, 106] on button "Done" at bounding box center [86, 106] width 34 height 10
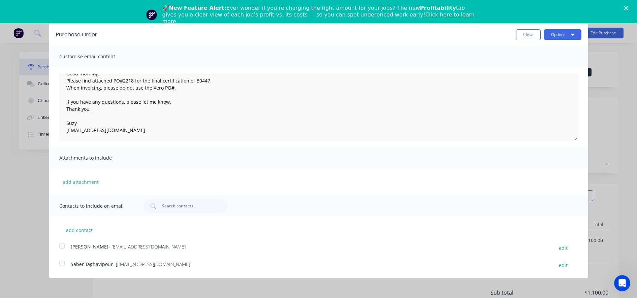
click at [62, 248] on div at bounding box center [61, 245] width 13 height 13
click at [63, 262] on div at bounding box center [61, 263] width 13 height 13
click at [557, 32] on button "Options" at bounding box center [562, 34] width 37 height 11
click at [549, 64] on div "Email" at bounding box center [549, 65] width 52 height 10
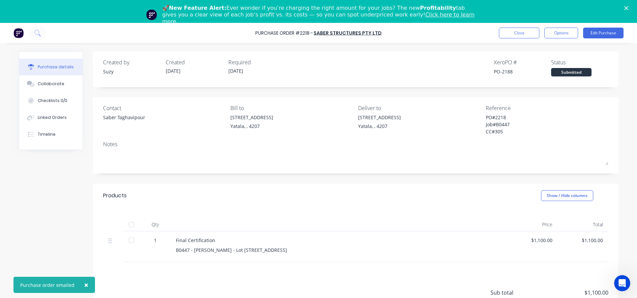
type textarea "x"
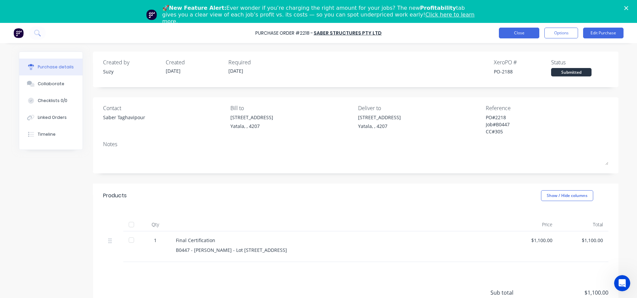
click at [525, 37] on button "Close" at bounding box center [519, 33] width 40 height 11
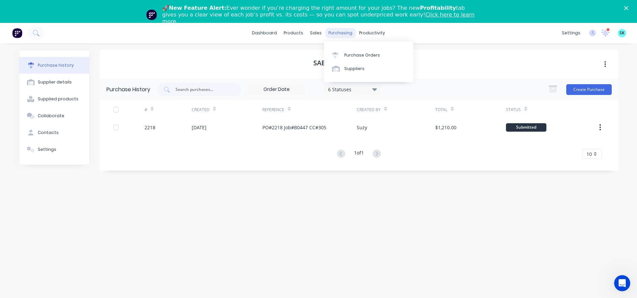
click at [335, 34] on div "purchasing" at bounding box center [340, 33] width 31 height 10
click at [335, 50] on link "Purchase Orders" at bounding box center [368, 54] width 89 height 13
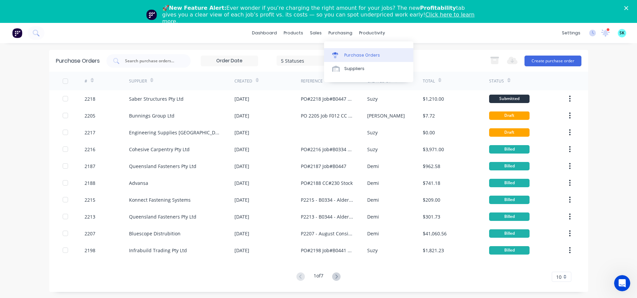
click at [334, 50] on link "Purchase Orders" at bounding box center [368, 54] width 89 height 13
